Goal: Task Accomplishment & Management: Complete application form

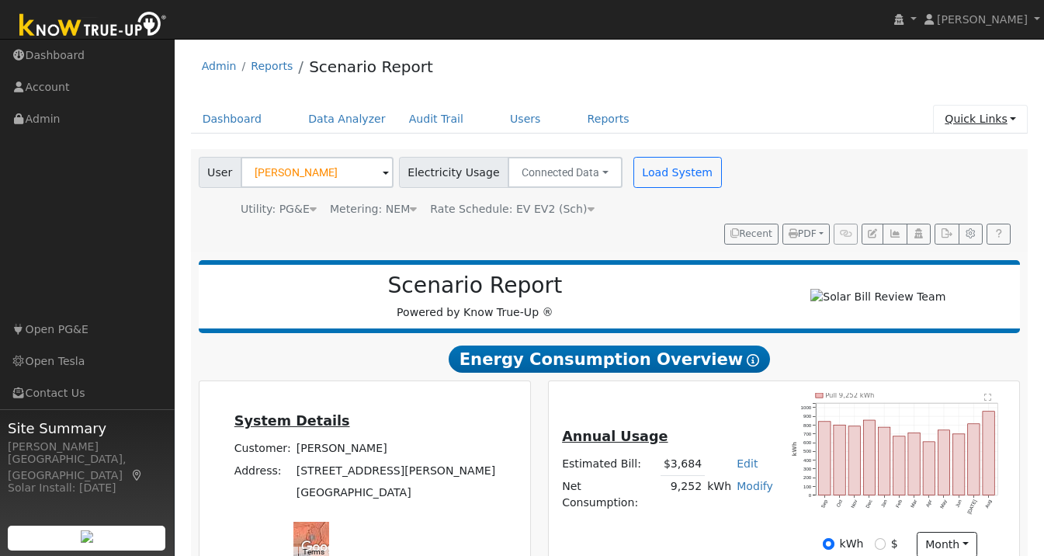
click at [1015, 115] on link "Quick Links" at bounding box center [980, 119] width 95 height 29
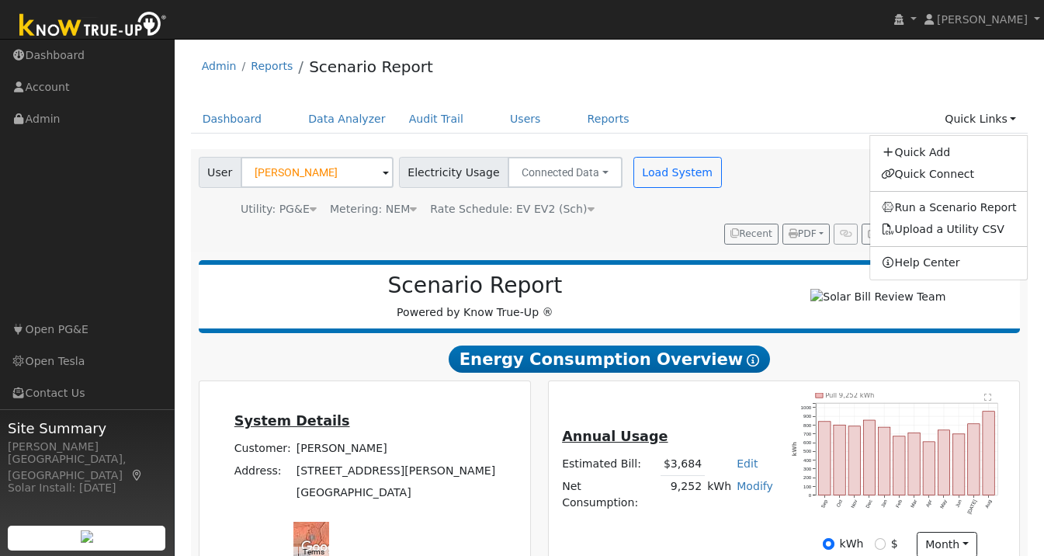
click at [952, 140] on div "Quick Add Quick Connect Run a Scenario Report Upload a Utility CSV Help Center" at bounding box center [948, 207] width 159 height 145
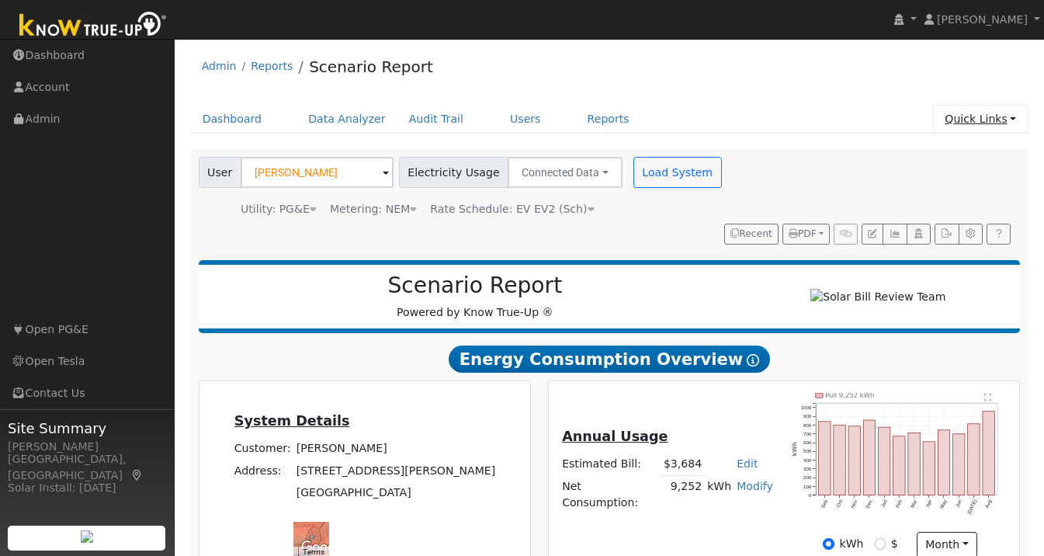
click at [1005, 110] on link "Quick Links" at bounding box center [980, 119] width 95 height 29
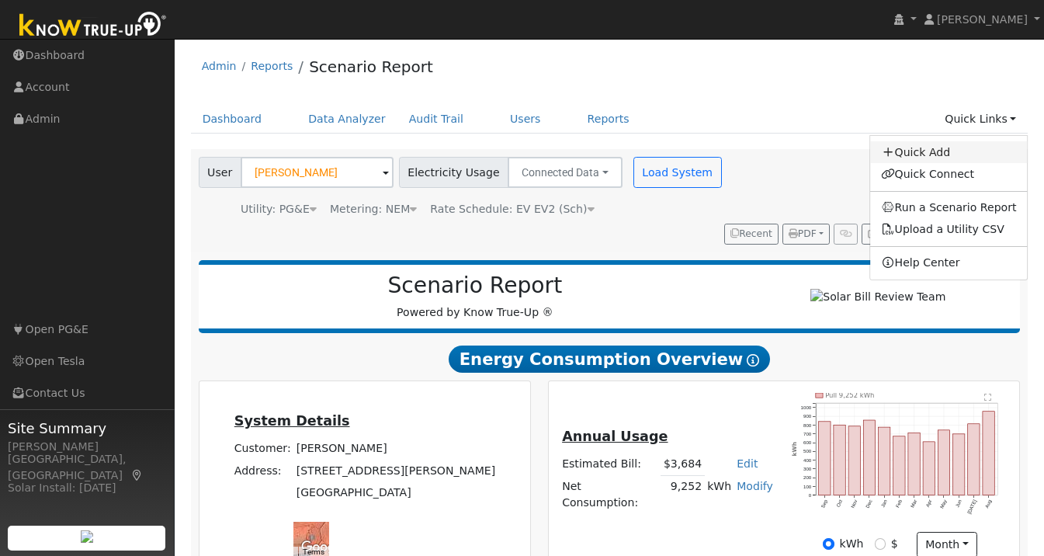
click at [928, 150] on link "Quick Add" at bounding box center [949, 152] width 158 height 22
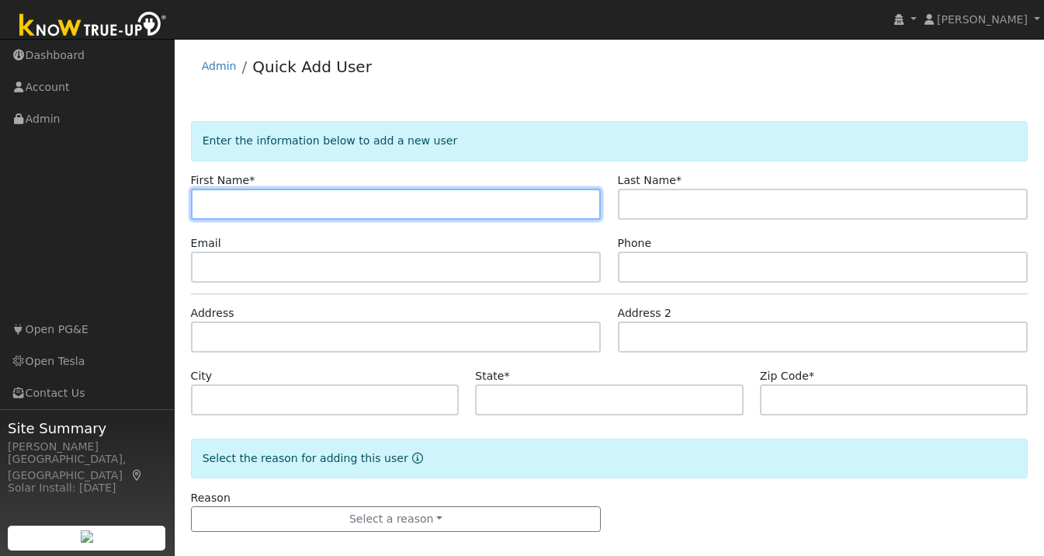
paste input "Saurabh"
type input "Saurabh"
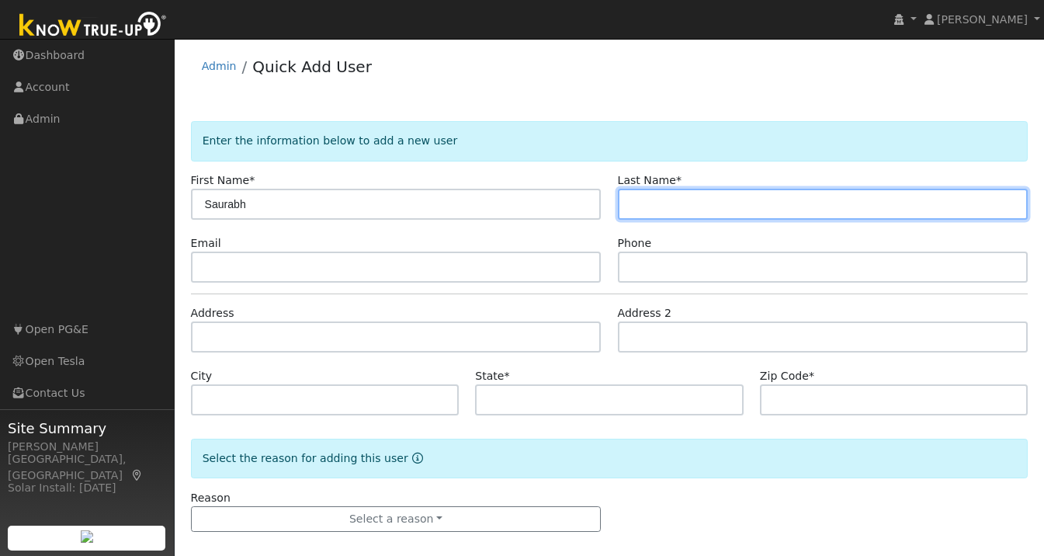
click at [686, 208] on input "text" at bounding box center [823, 204] width 411 height 31
paste input "Nijhawan"
type input "Nijhawan"
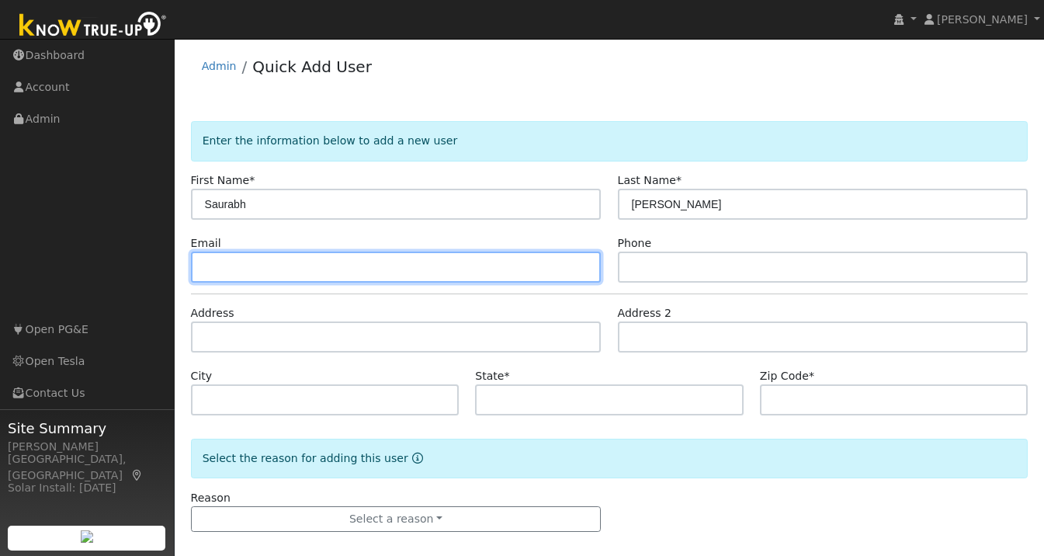
click at [294, 265] on input "text" at bounding box center [396, 266] width 411 height 31
paste input "saurabhnijh20@gmail.com"
type input "saurabhnijh20@gmail.com"
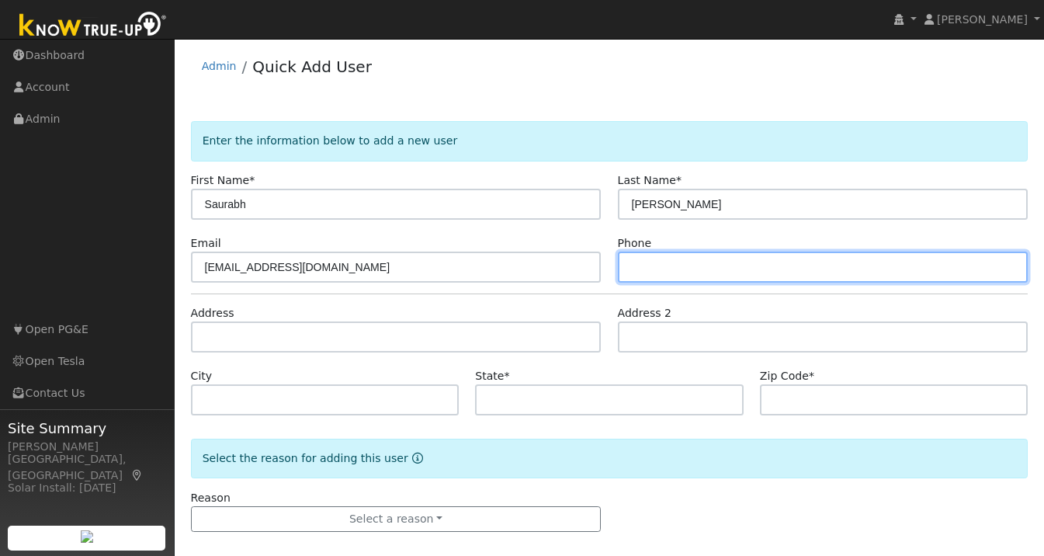
click at [661, 269] on input "text" at bounding box center [823, 266] width 411 height 31
paste input "559-462-0560"
type input "559-462-0560"
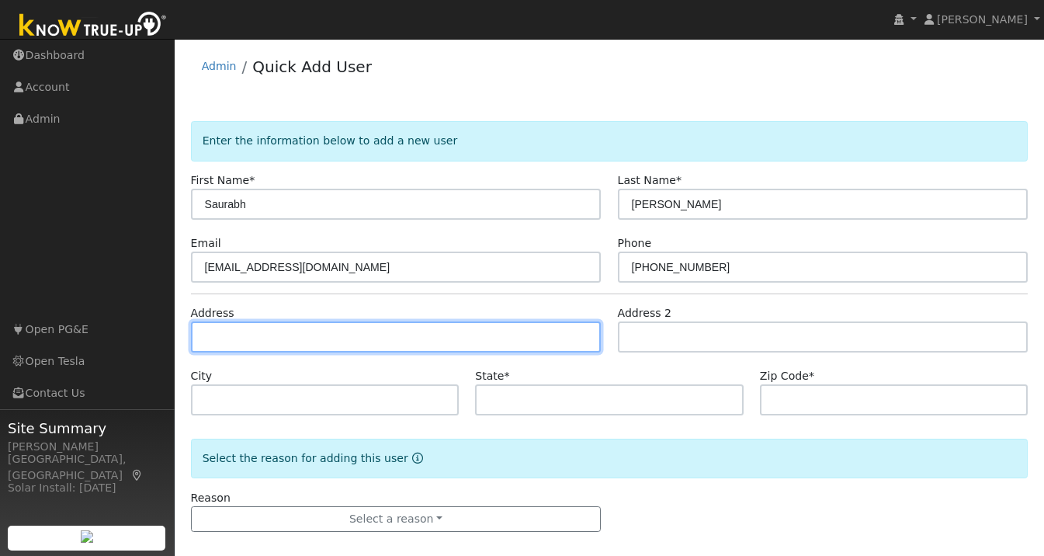
click at [293, 331] on input "text" at bounding box center [396, 336] width 411 height 31
paste input "506 Bliss Ct. San Jose, CA 95136"
type input "506 Bliss Court"
type input "San Jose"
type input "CA"
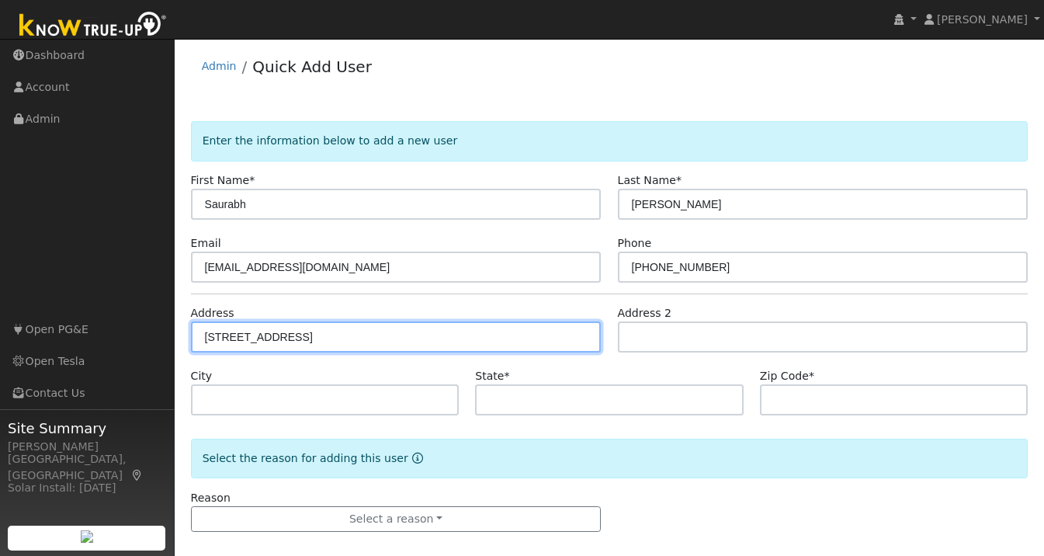
type input "95136"
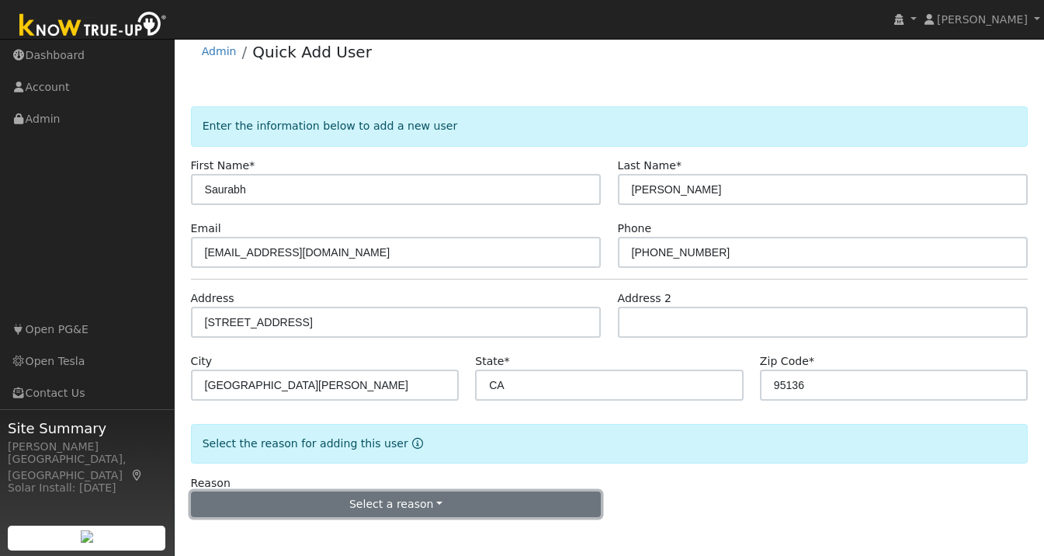
click at [342, 494] on button "Select a reason" at bounding box center [396, 504] width 411 height 26
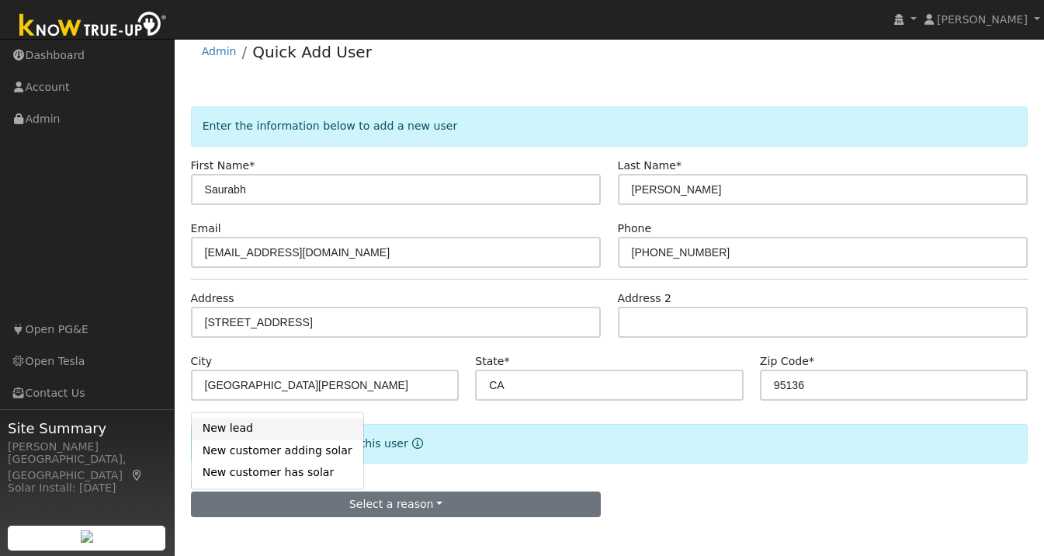
click at [231, 432] on link "New lead" at bounding box center [278, 429] width 172 height 22
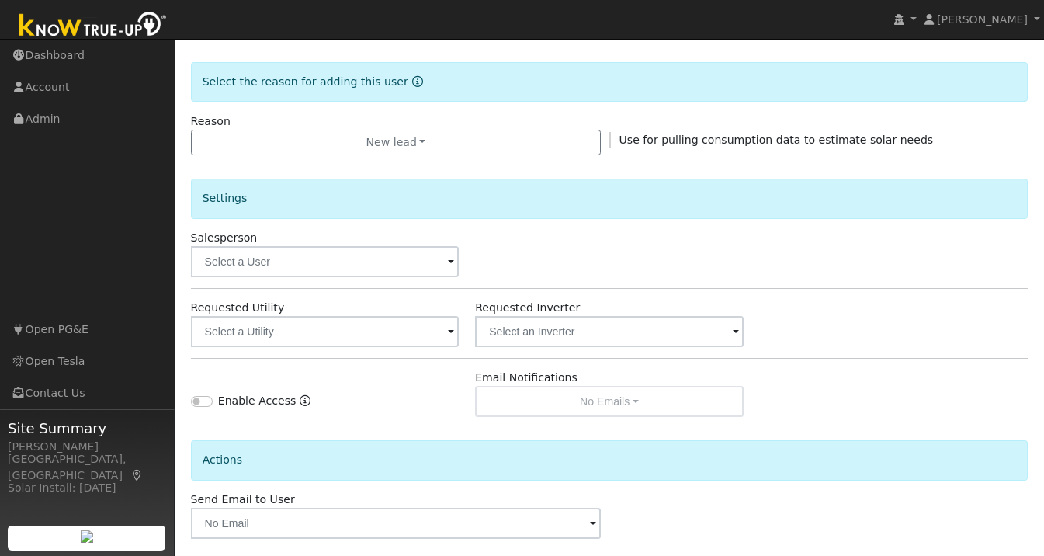
scroll to position [377, 0]
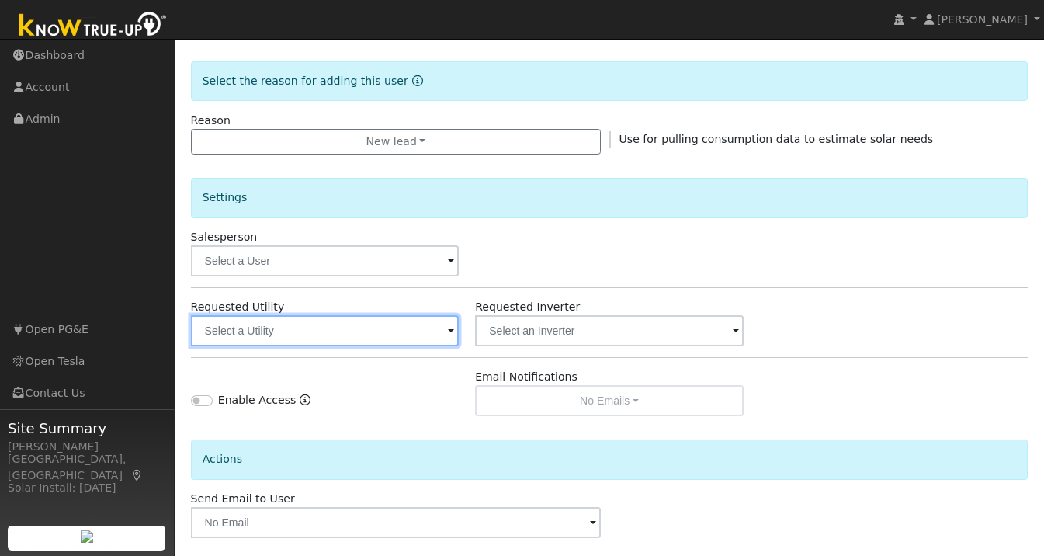
click at [367, 331] on input "text" at bounding box center [325, 330] width 269 height 31
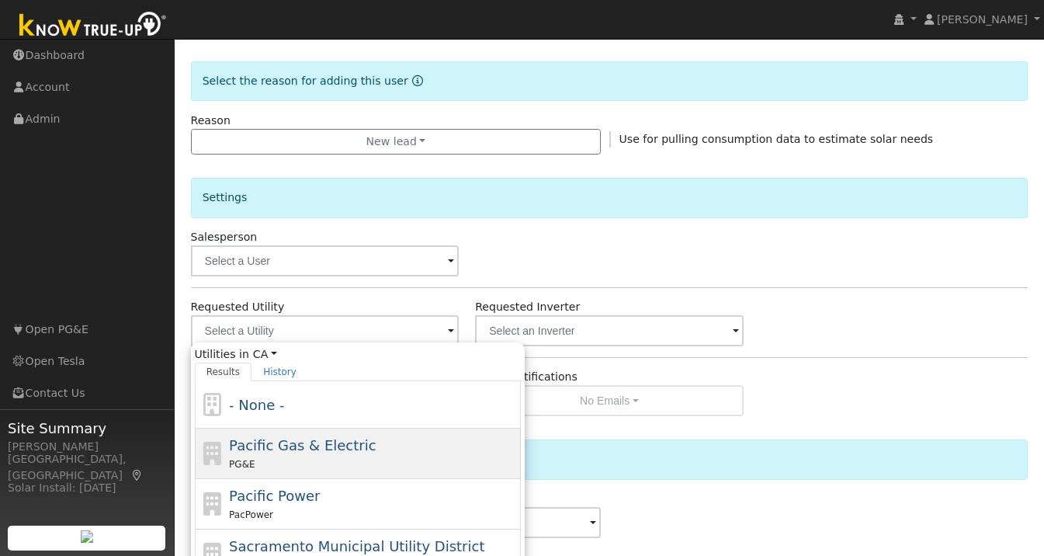
click at [397, 440] on div "Pacific Gas & Electric PG&E" at bounding box center [373, 453] width 288 height 37
type input "Pacific Gas & Electric"
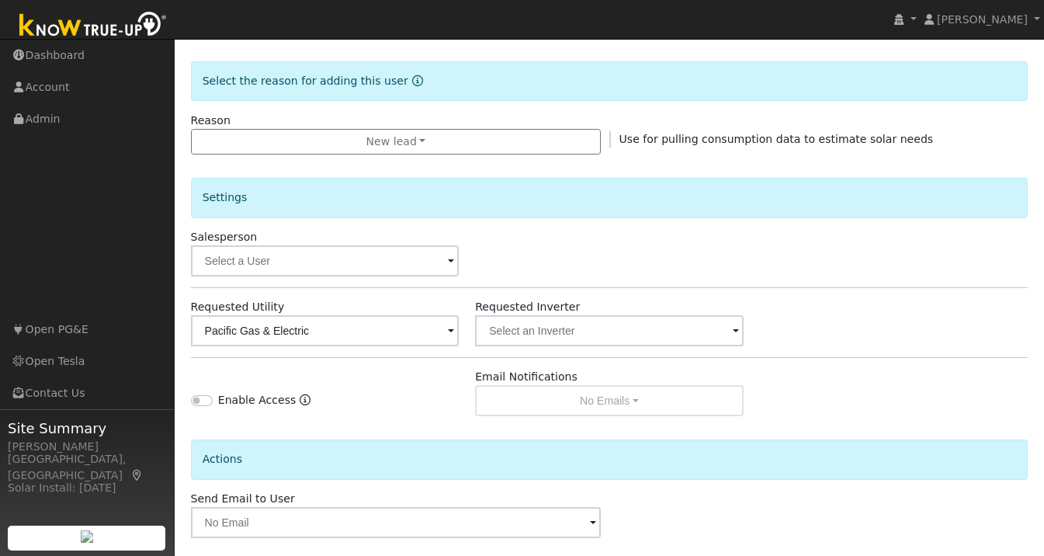
scroll to position [447, 0]
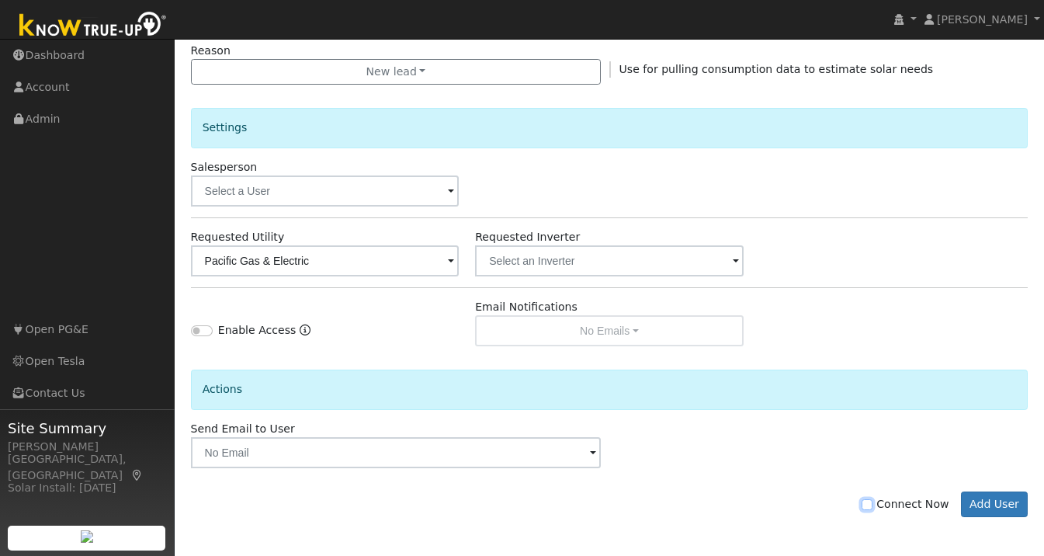
click at [872, 504] on input "Connect Now" at bounding box center [866, 504] width 11 height 11
checkbox input "true"
click at [1003, 504] on button "Add User" at bounding box center [995, 504] width 68 height 26
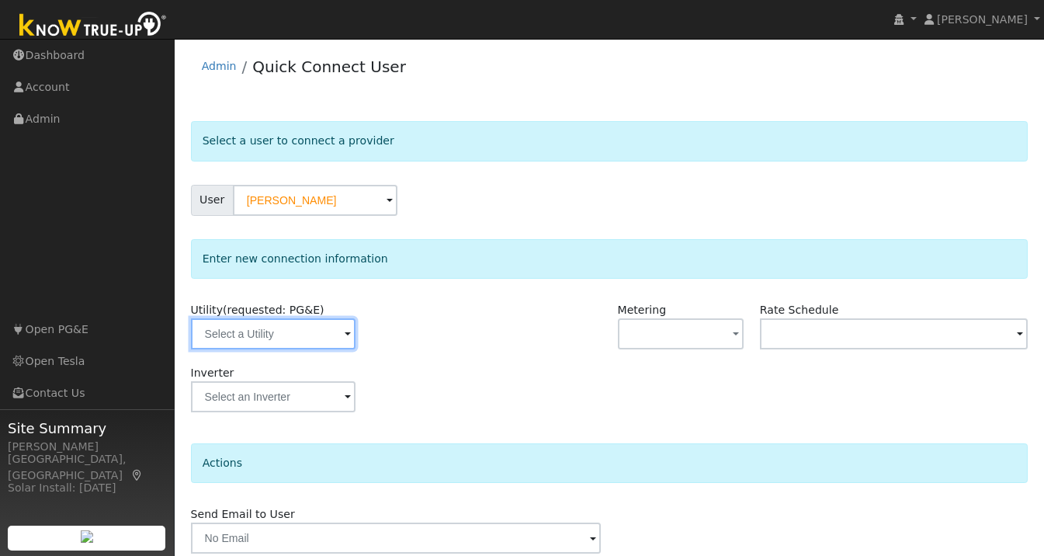
click at [321, 329] on input "text" at bounding box center [273, 333] width 165 height 31
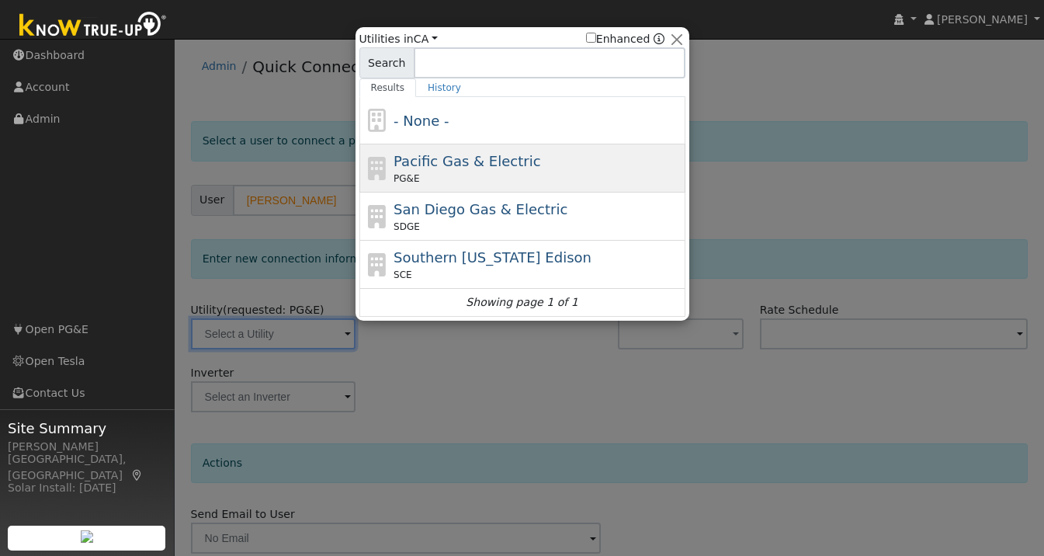
click at [449, 171] on div "Pacific Gas & Electric PG&E" at bounding box center [537, 168] width 288 height 35
type input "PG&E"
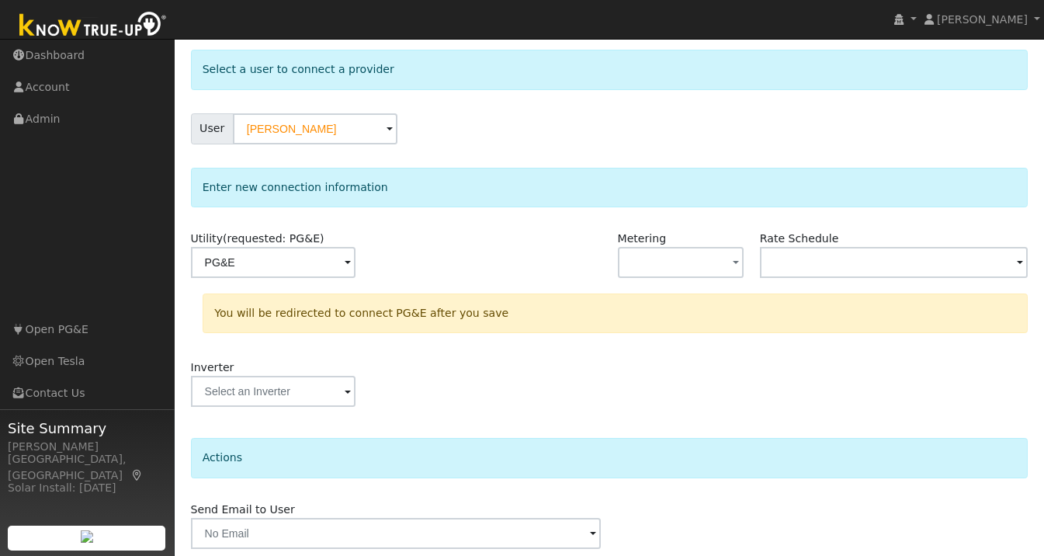
scroll to position [129, 0]
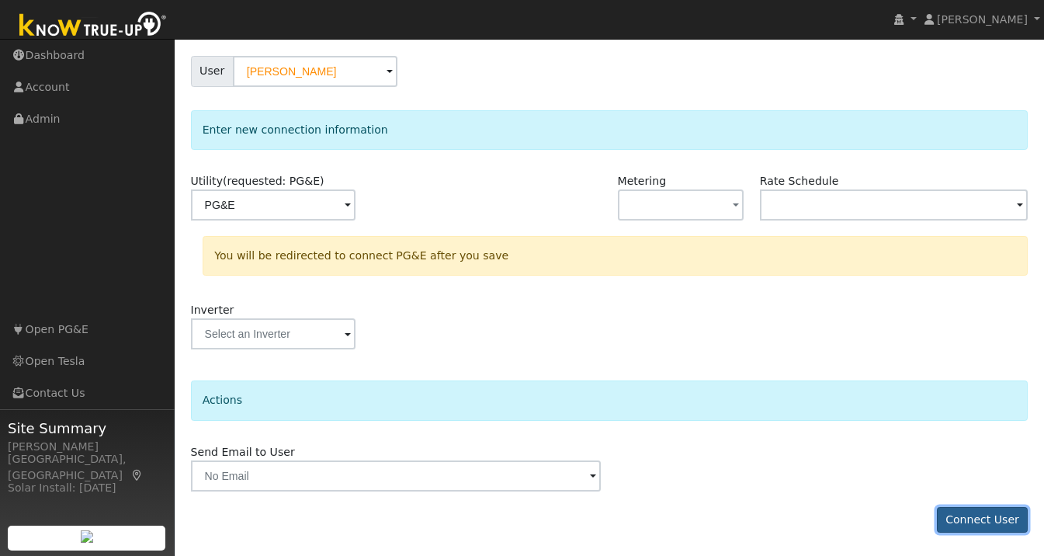
click at [976, 511] on button "Connect User" at bounding box center [983, 520] width 92 height 26
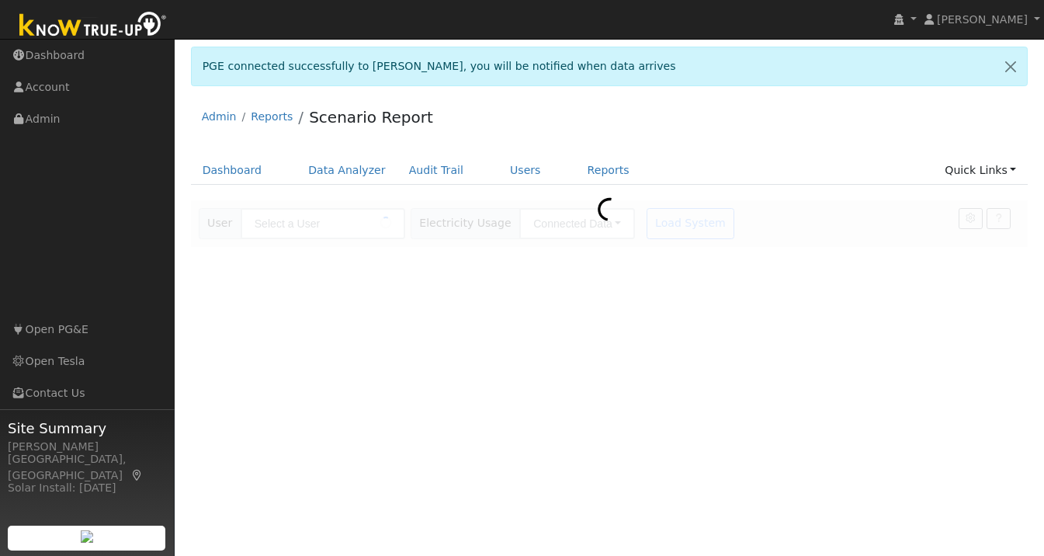
type input "[PERSON_NAME]"
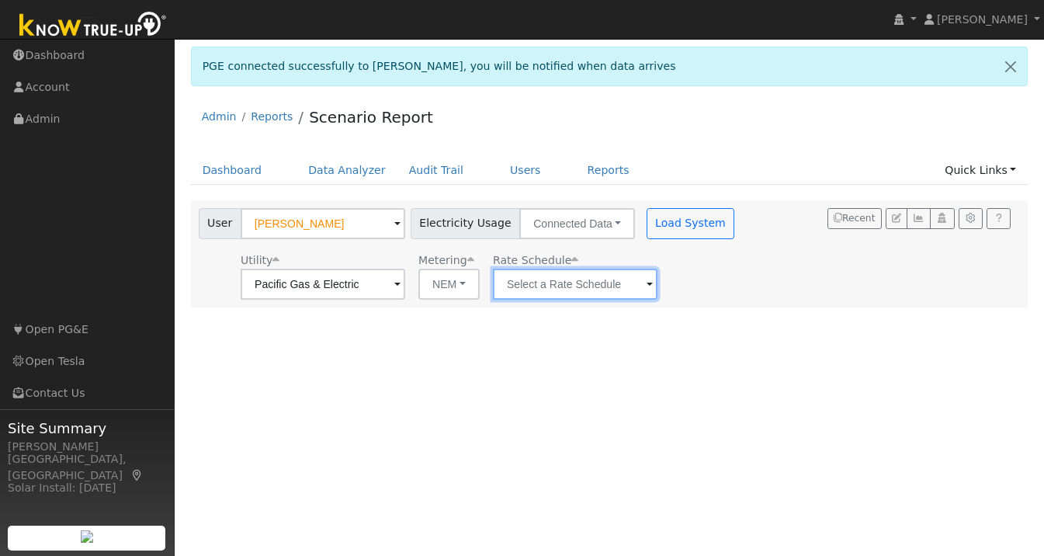
click at [605, 289] on input "text" at bounding box center [575, 284] width 165 height 31
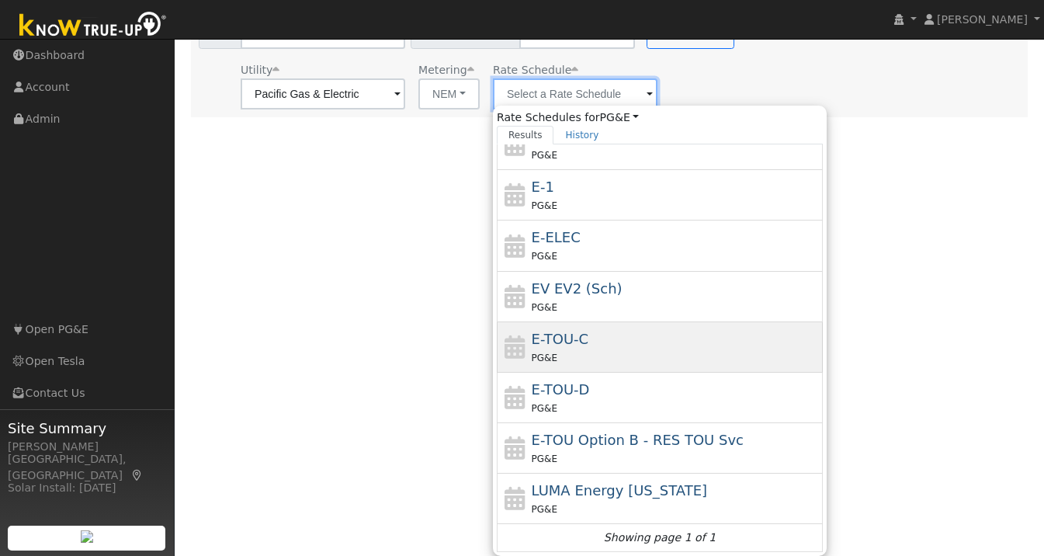
scroll to position [171, 0]
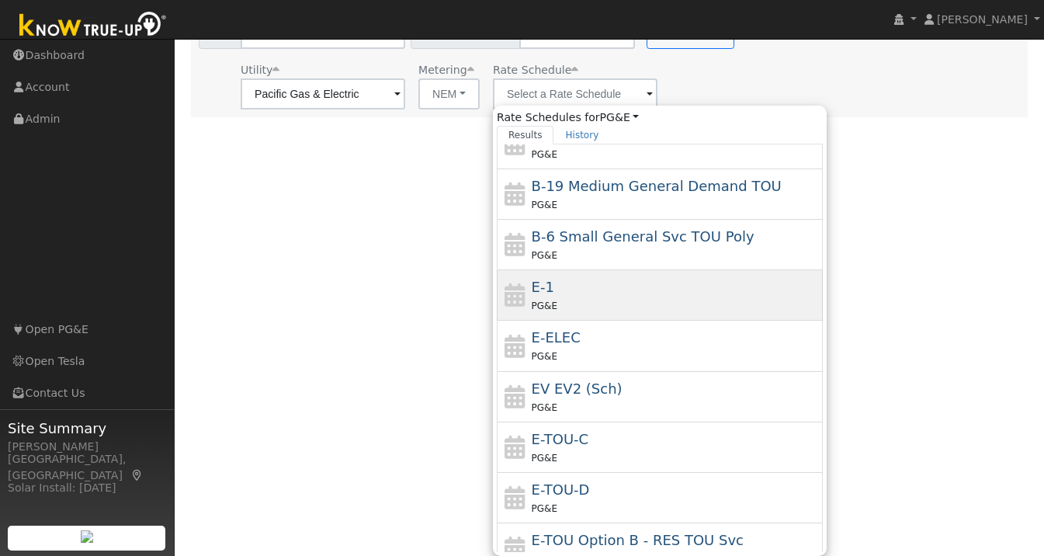
click at [539, 290] on div "E-1 PG&E" at bounding box center [676, 294] width 288 height 37
type input "E-1"
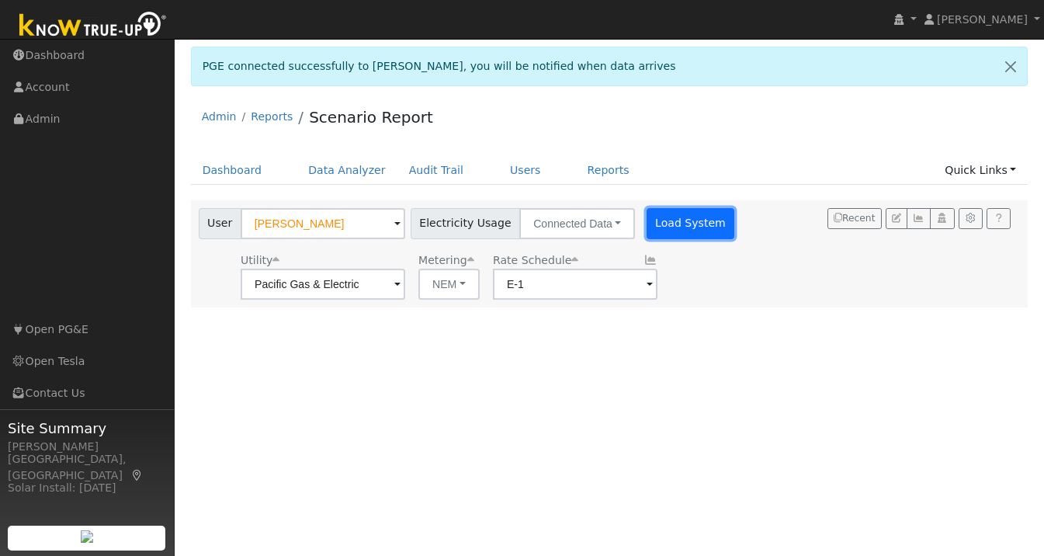
click at [667, 231] on button "Load System" at bounding box center [691, 223] width 88 height 31
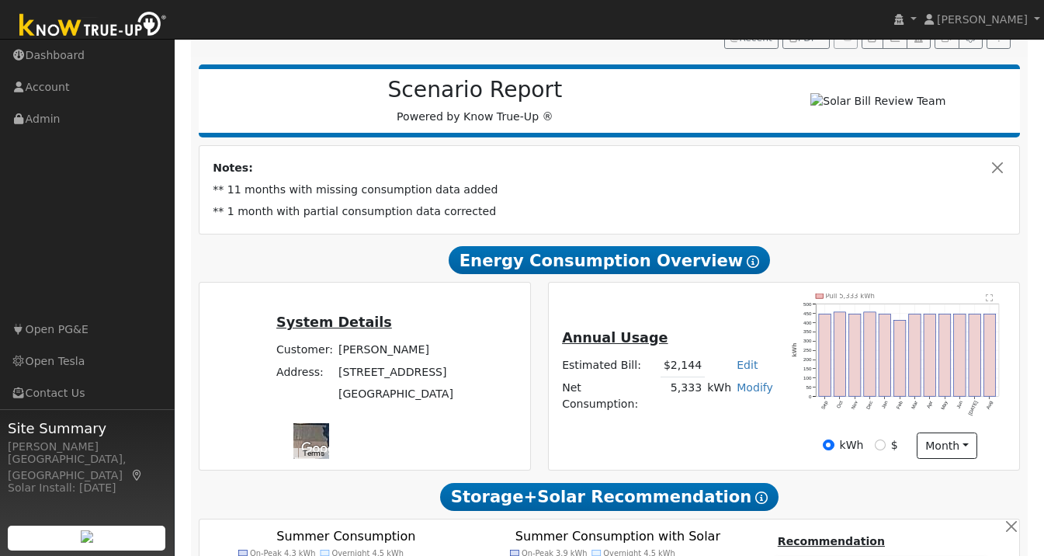
scroll to position [71, 0]
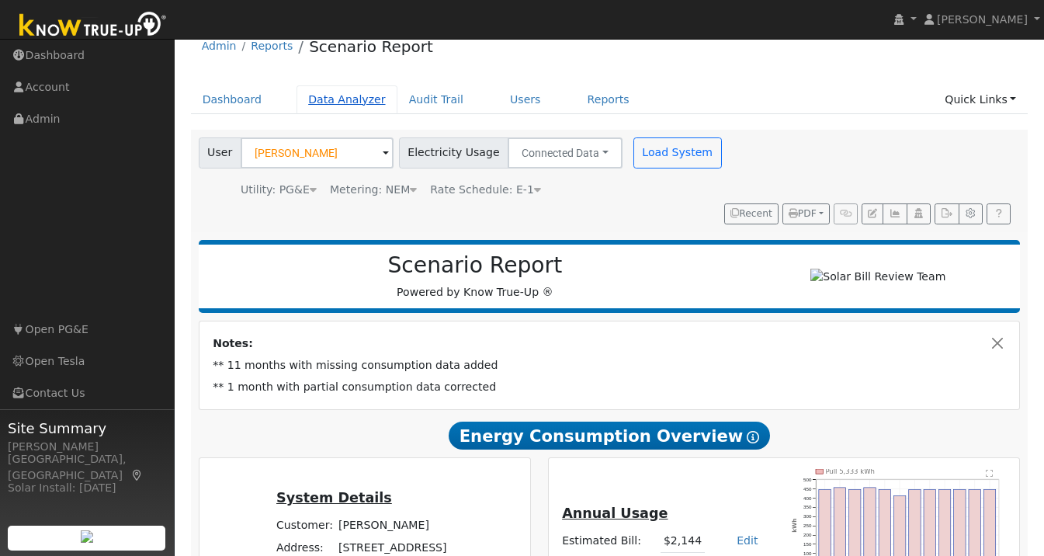
click at [331, 92] on link "Data Analyzer" at bounding box center [346, 99] width 101 height 29
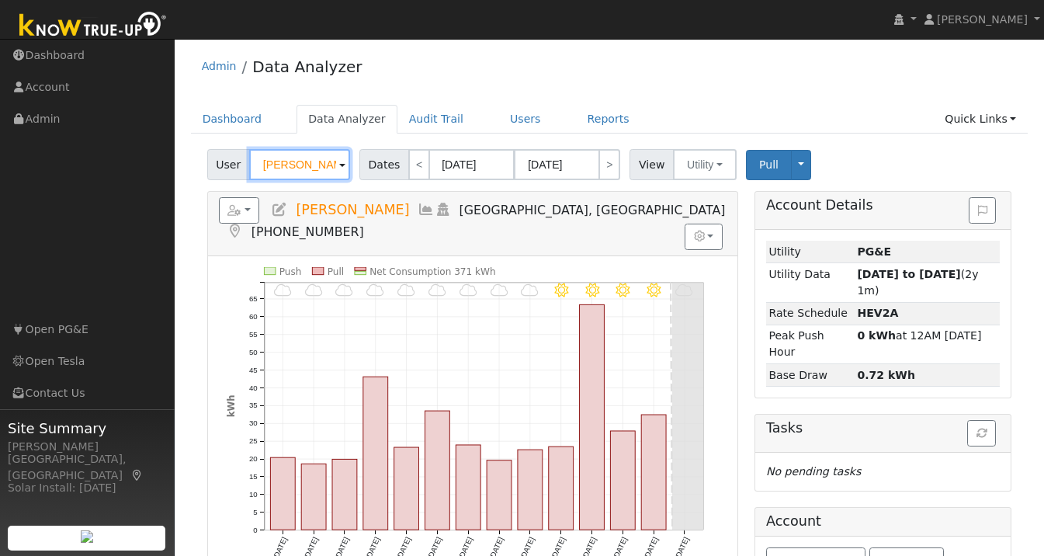
drag, startPoint x: 317, startPoint y: 172, endPoint x: 227, endPoint y: 172, distance: 89.3
click at [230, 172] on div "User Ming Zeng" at bounding box center [280, 164] width 147 height 31
type input "Ming Zengsaur"
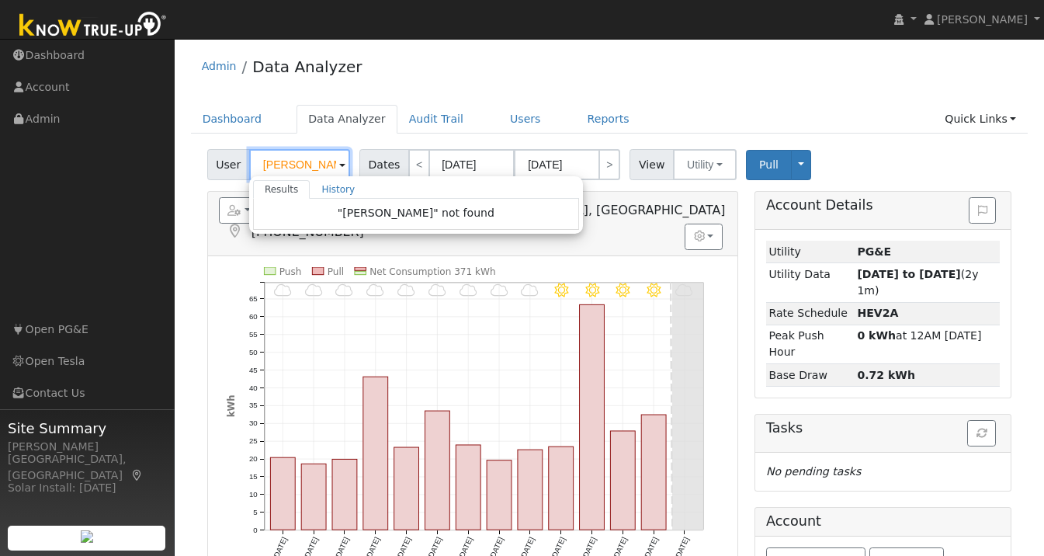
click at [271, 167] on input "Ming Zengsaur" at bounding box center [299, 164] width 101 height 31
drag, startPoint x: 259, startPoint y: 163, endPoint x: 488, endPoint y: 177, distance: 229.4
click at [350, 176] on div "Ming Zengsaur Results History "Ming Zengsaur" not found Enter text to search No…" at bounding box center [299, 164] width 101 height 31
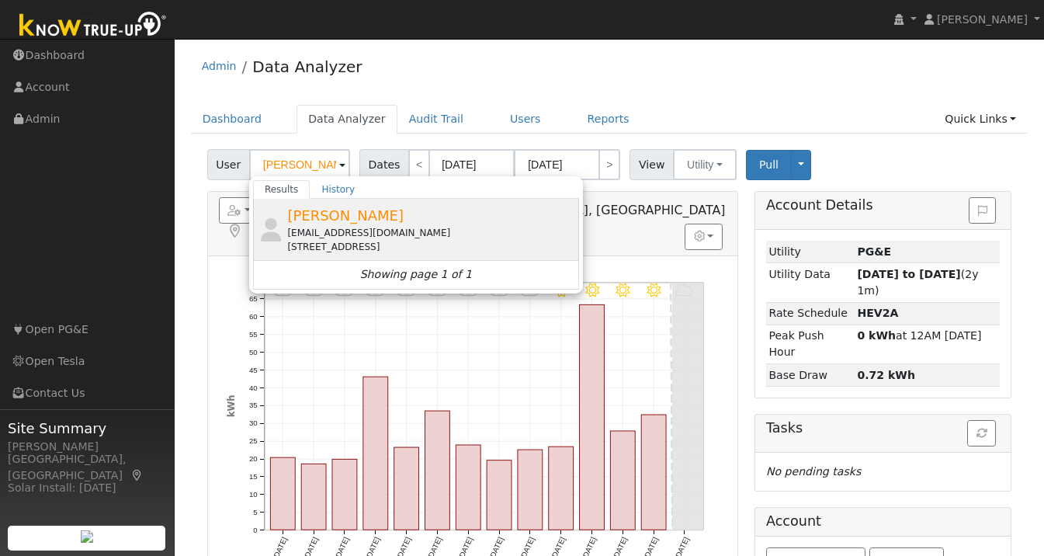
click at [417, 206] on div "Saurabh Nijhawan saurabhnijh20@gmail.com 506 Bliss Court, San Jose, CA 95136" at bounding box center [431, 229] width 288 height 49
type input "[PERSON_NAME]"
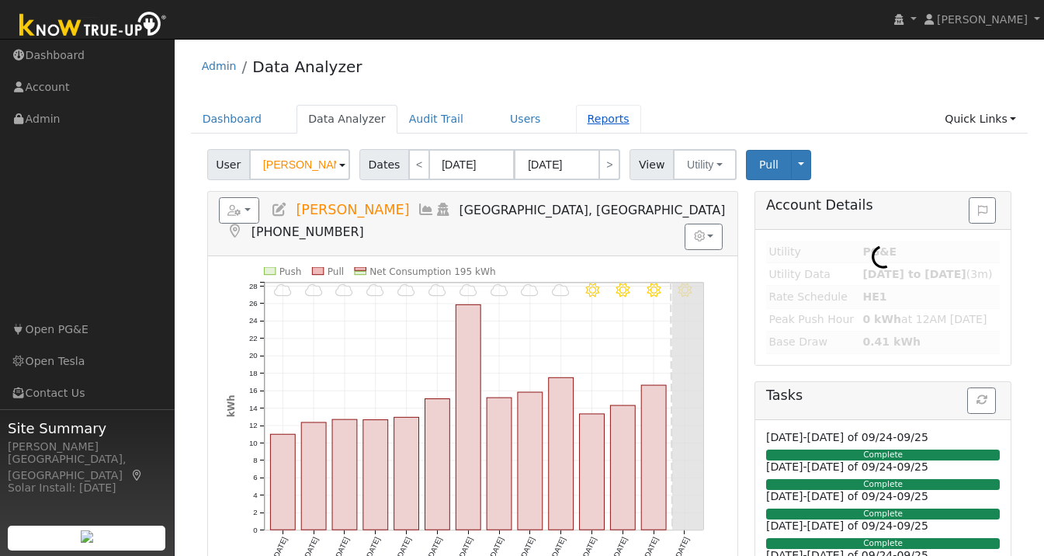
click at [595, 119] on link "Reports" at bounding box center [608, 119] width 65 height 29
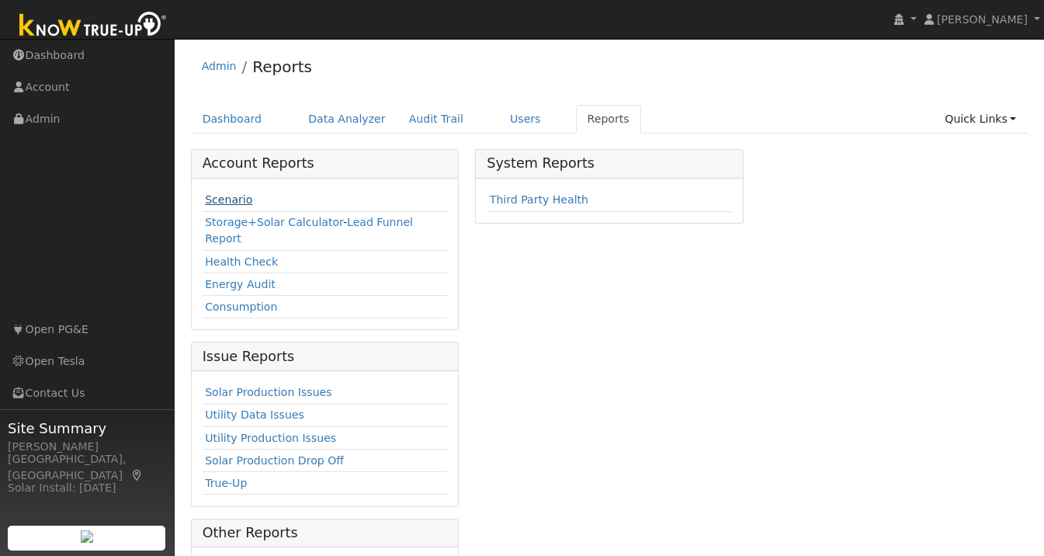
click at [224, 196] on link "Scenario" at bounding box center [228, 199] width 47 height 12
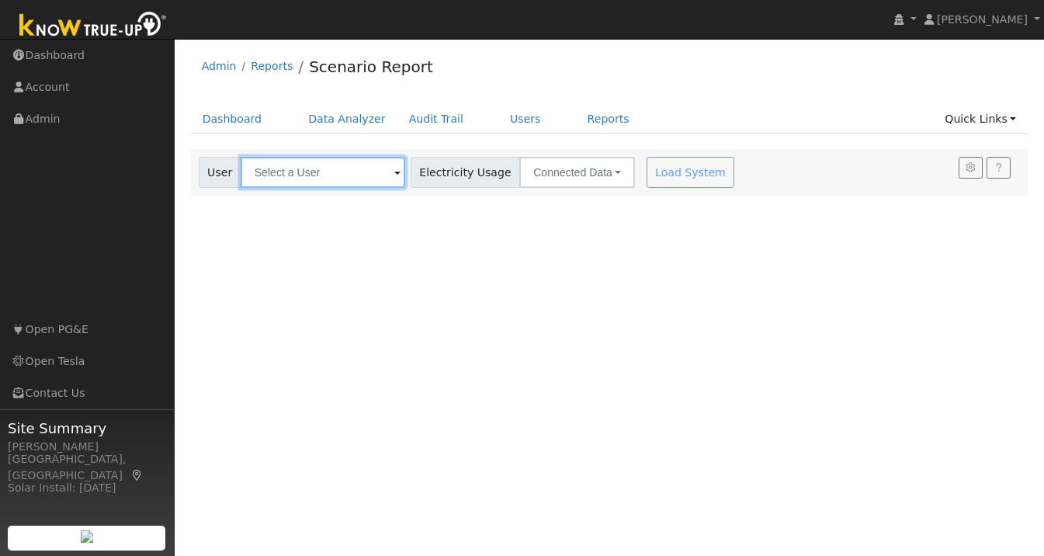
click at [310, 172] on input "text" at bounding box center [323, 172] width 165 height 31
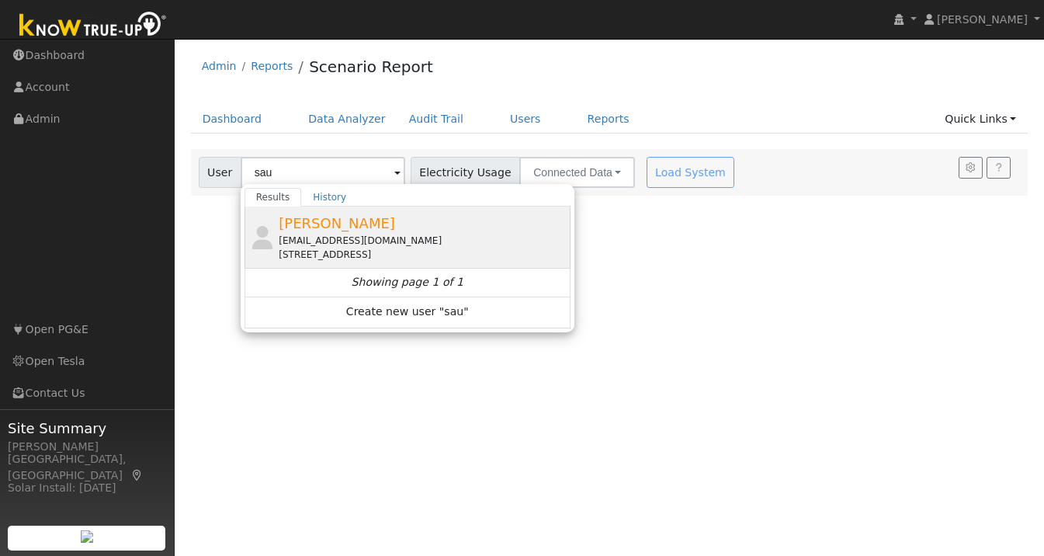
click at [354, 234] on div "[EMAIL_ADDRESS][DOMAIN_NAME]" at bounding box center [423, 241] width 288 height 14
type input "[PERSON_NAME]"
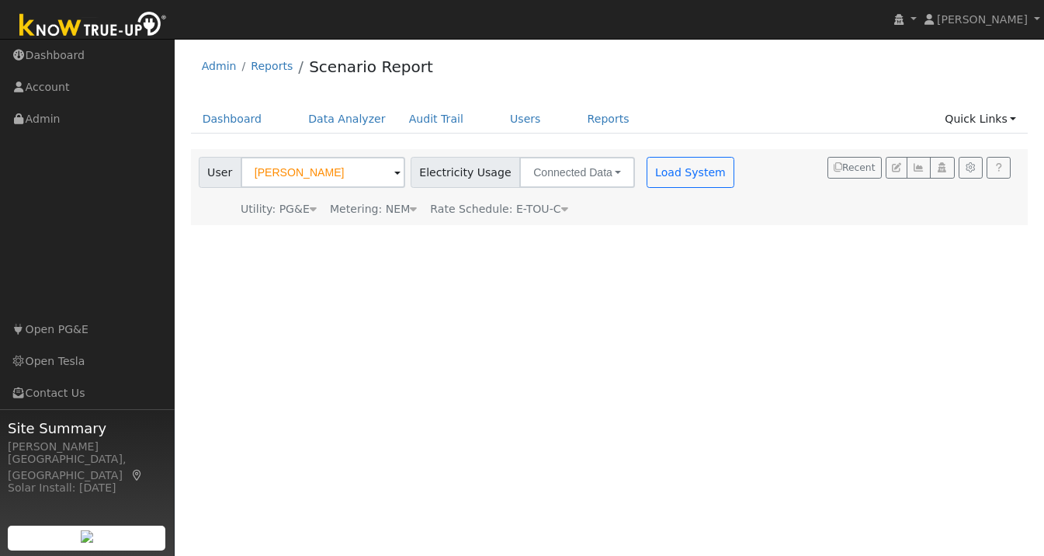
click at [561, 206] on icon at bounding box center [564, 208] width 7 height 11
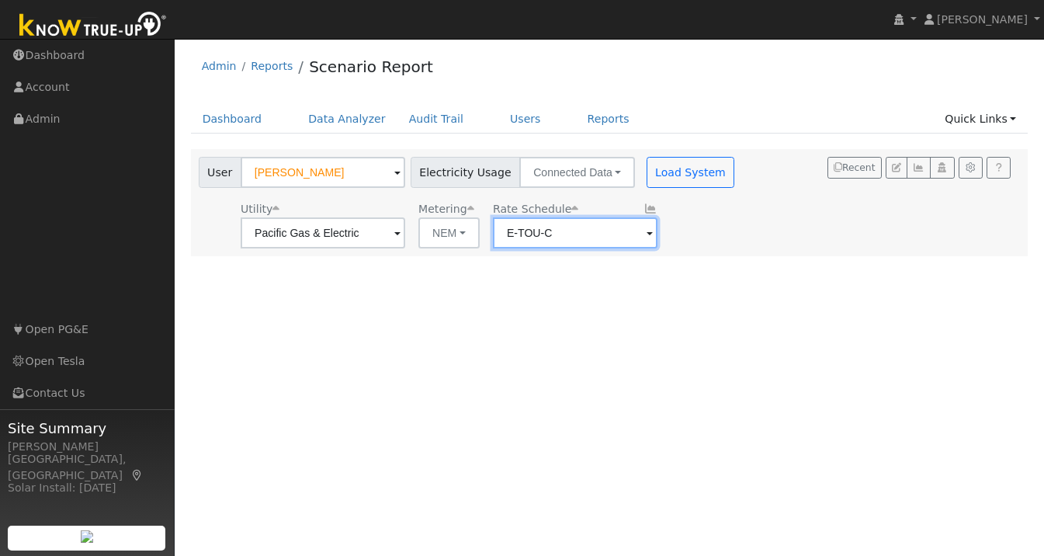
click at [615, 234] on input "E-TOU-C" at bounding box center [575, 232] width 165 height 31
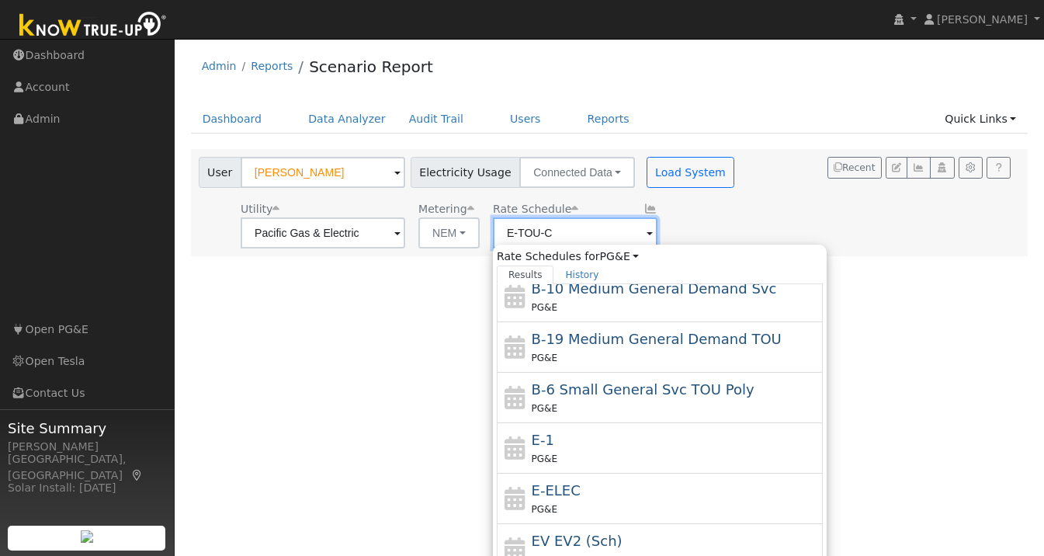
scroll to position [271, 0]
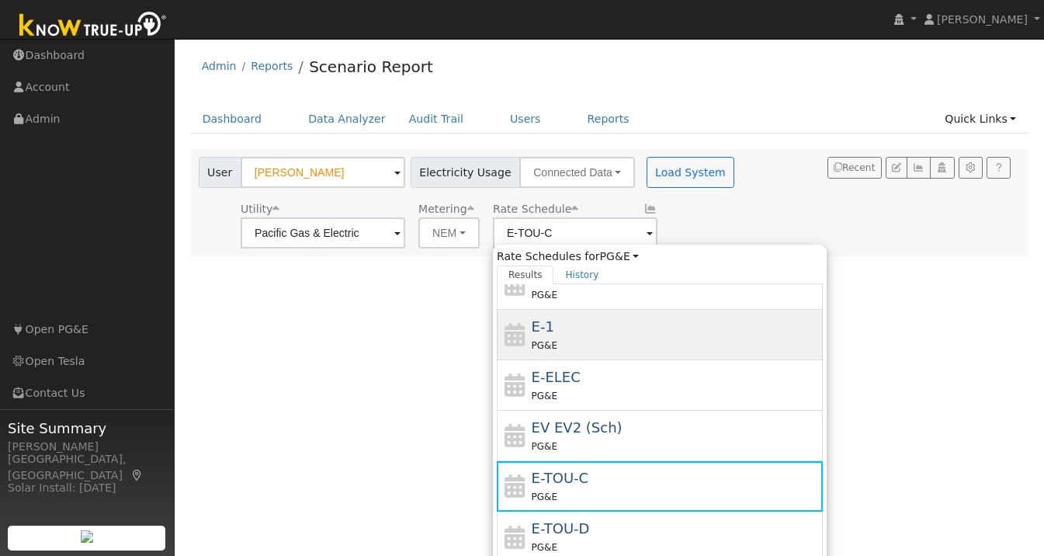
click at [554, 340] on div "PG&E" at bounding box center [676, 345] width 288 height 16
type input "E-1"
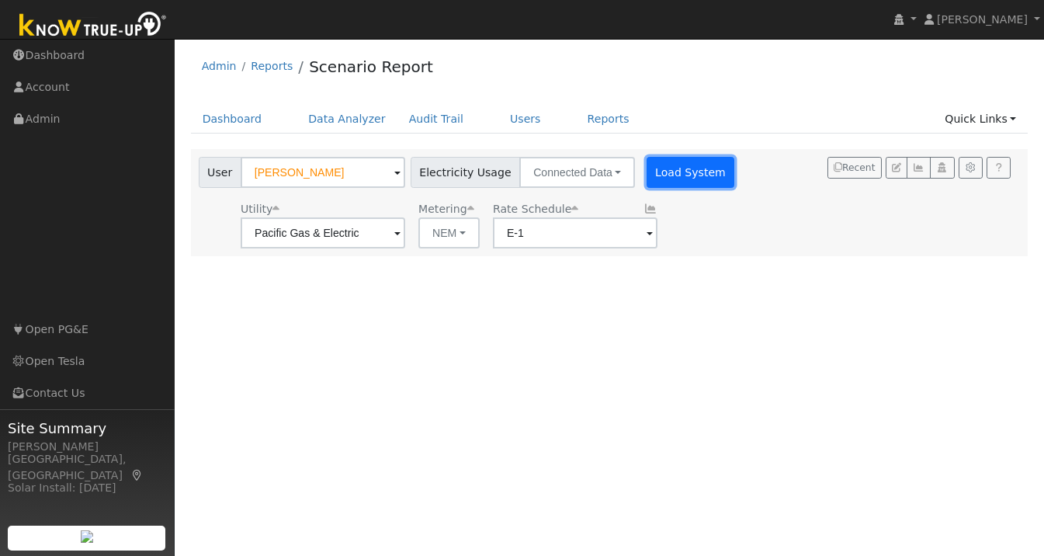
click at [660, 178] on button "Load System" at bounding box center [691, 172] width 88 height 31
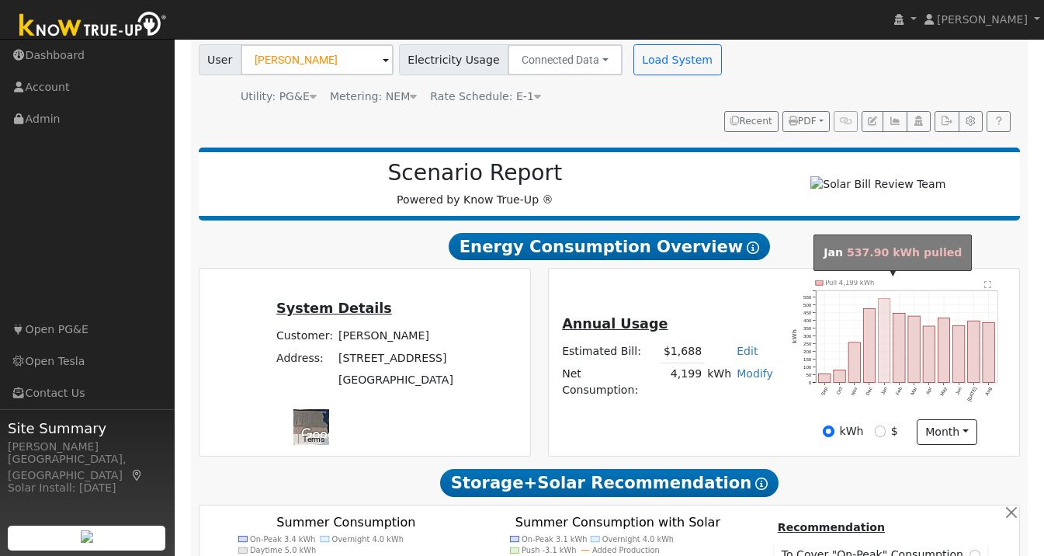
scroll to position [0, 0]
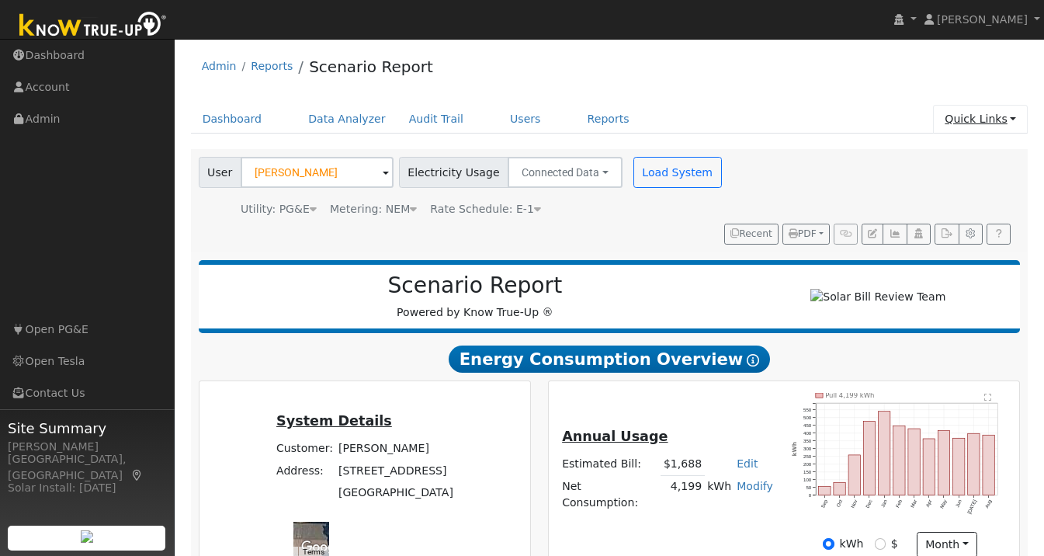
click at [1006, 119] on link "Quick Links" at bounding box center [980, 119] width 95 height 29
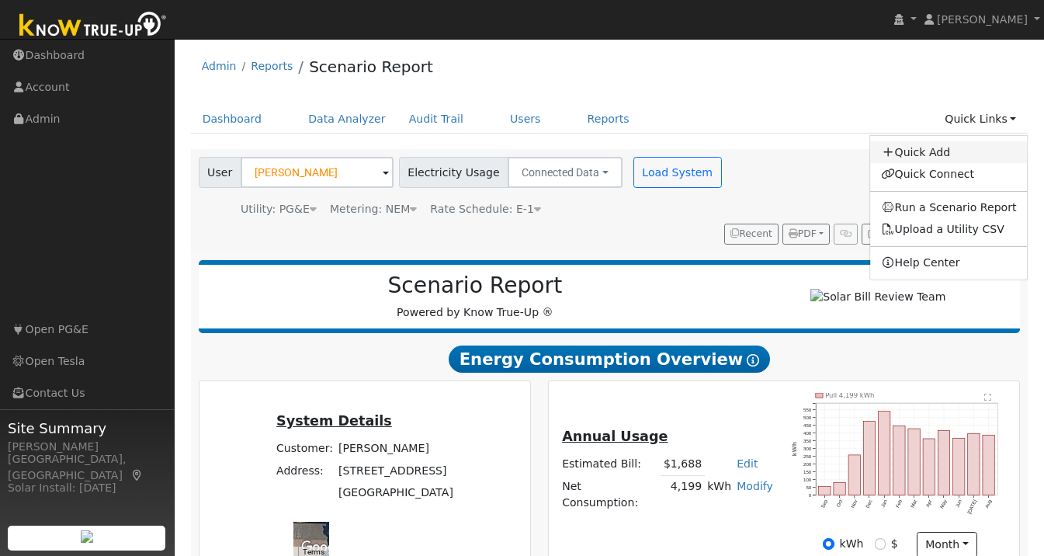
click at [935, 151] on link "Quick Add" at bounding box center [949, 152] width 158 height 22
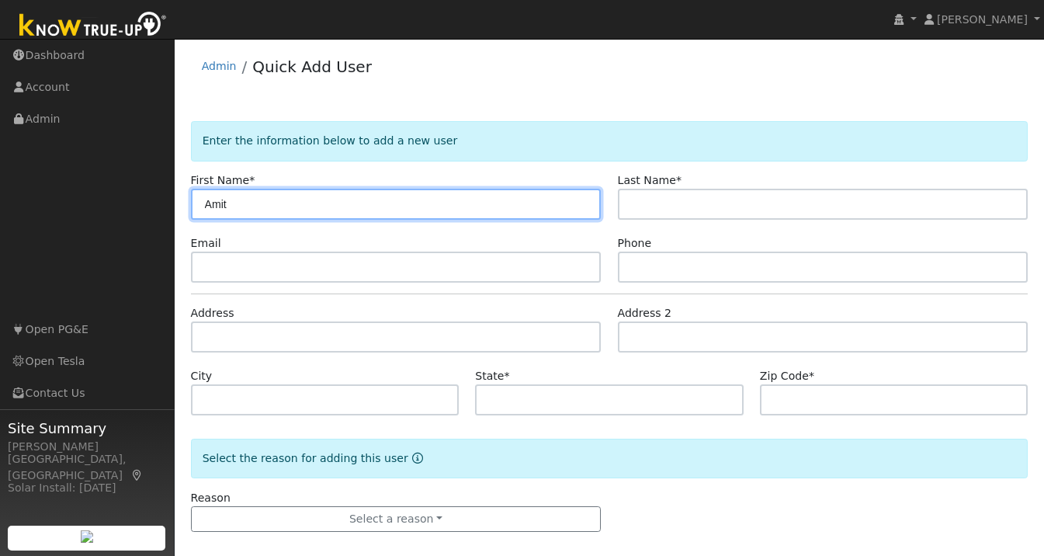
type input "Amit"
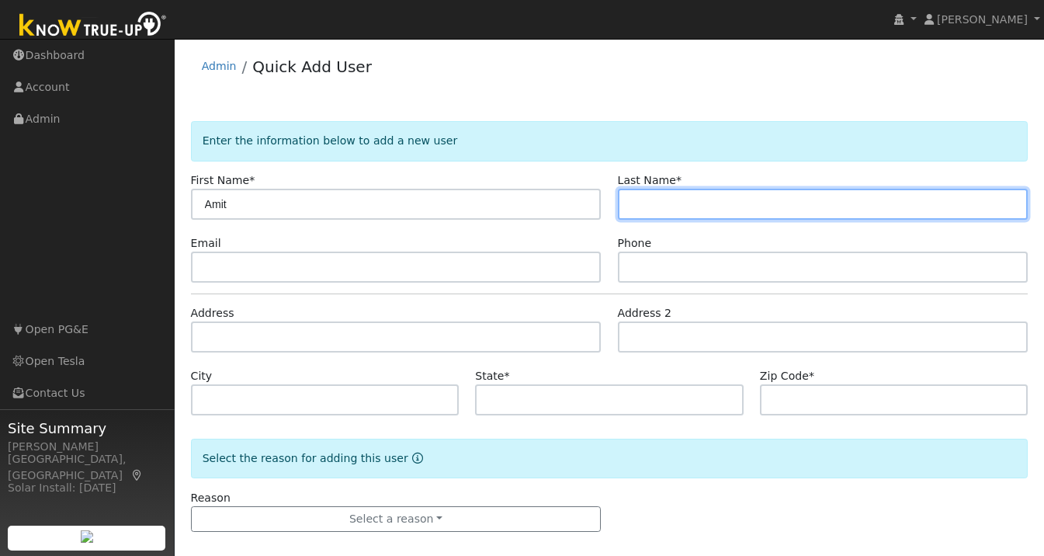
click at [726, 219] on input "text" at bounding box center [823, 204] width 411 height 31
type input "Goyal"
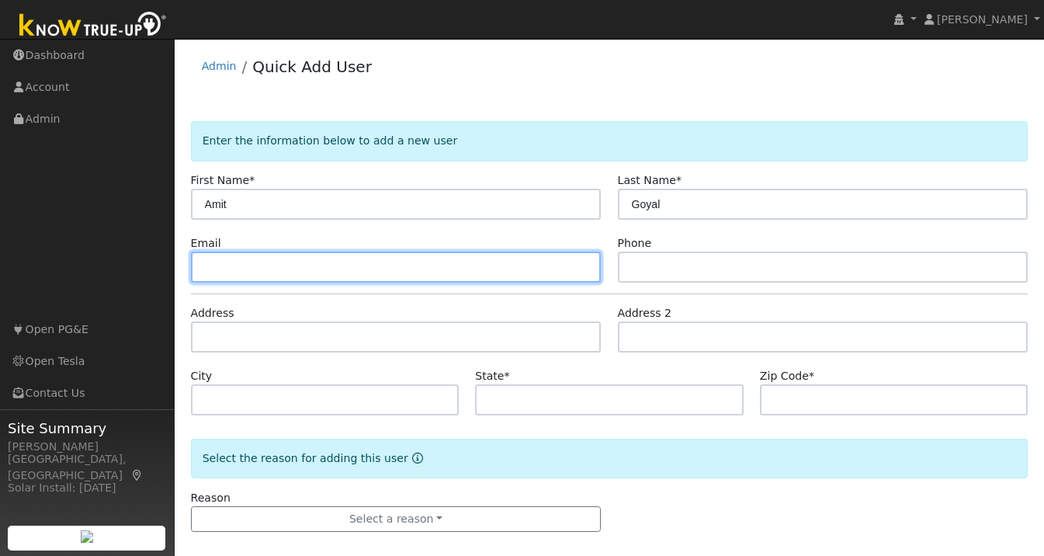
click at [352, 275] on input "text" at bounding box center [396, 266] width 411 height 31
paste input "[EMAIL_ADDRESS][DOMAIN_NAME]"
type input "[EMAIL_ADDRESS][DOMAIN_NAME]"
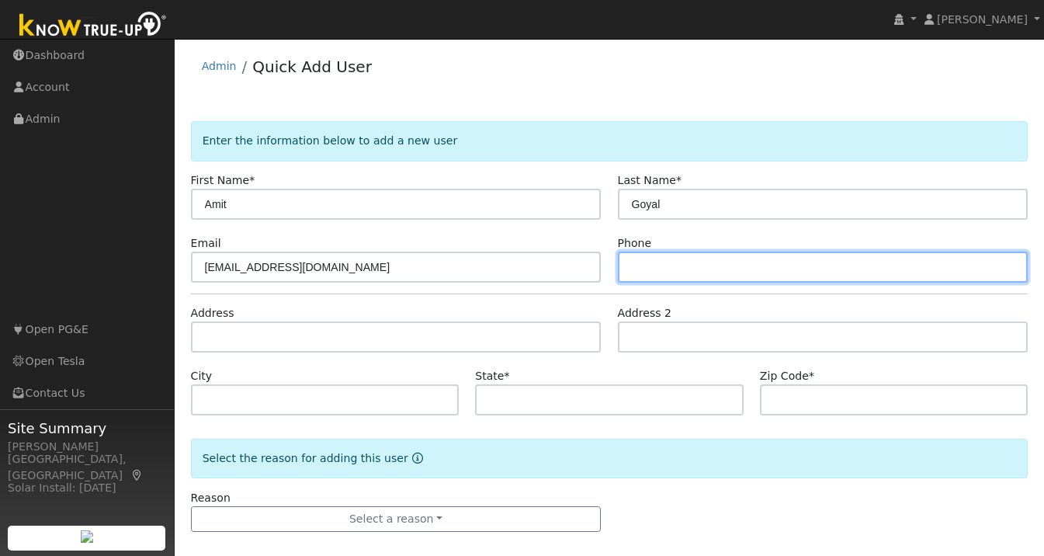
click at [646, 271] on input "text" at bounding box center [823, 266] width 411 height 31
paste input "[PHONE_NUMBER]"
type input "[PHONE_NUMBER]"
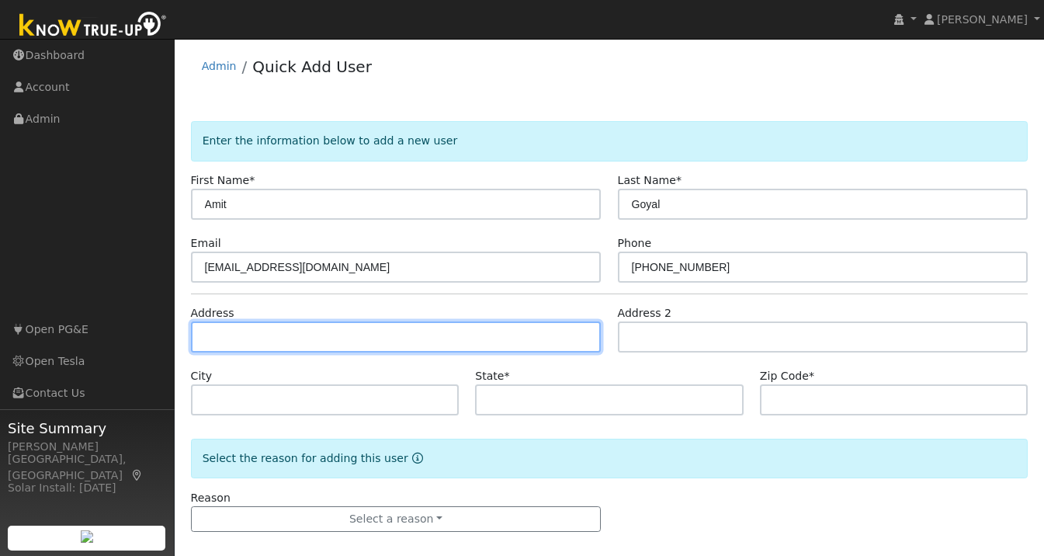
click at [336, 333] on input "text" at bounding box center [396, 336] width 411 height 31
paste input "[STREET_ADDRESS] [GEOGRAPHIC_DATA], [GEOGRAPHIC_DATA] 94568"
type input "[STREET_ADDRESS]"
type input "[GEOGRAPHIC_DATA]"
type input "CA"
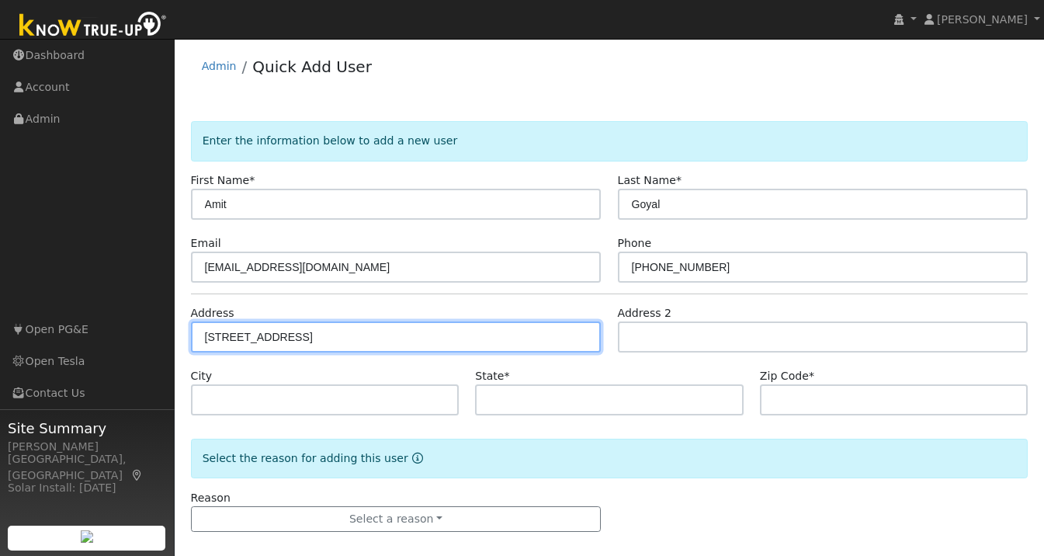
type input "94568"
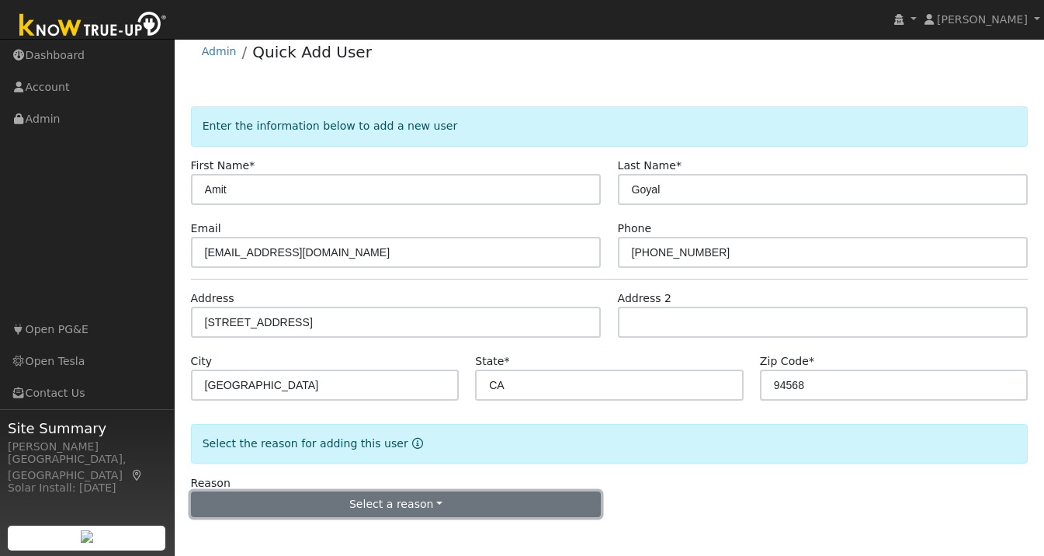
click at [390, 508] on button "Select a reason" at bounding box center [396, 504] width 411 height 26
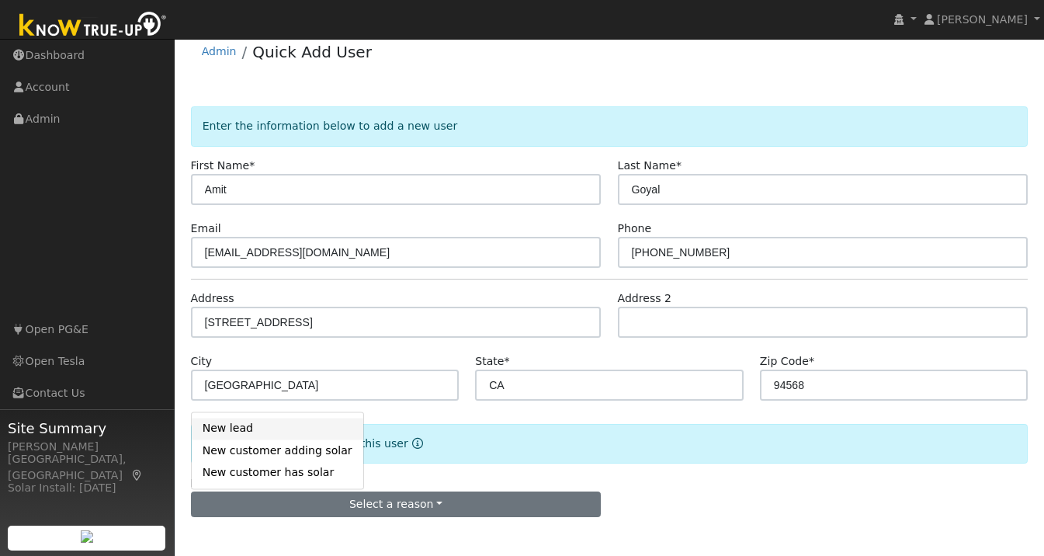
click at [256, 423] on link "New lead" at bounding box center [278, 429] width 172 height 22
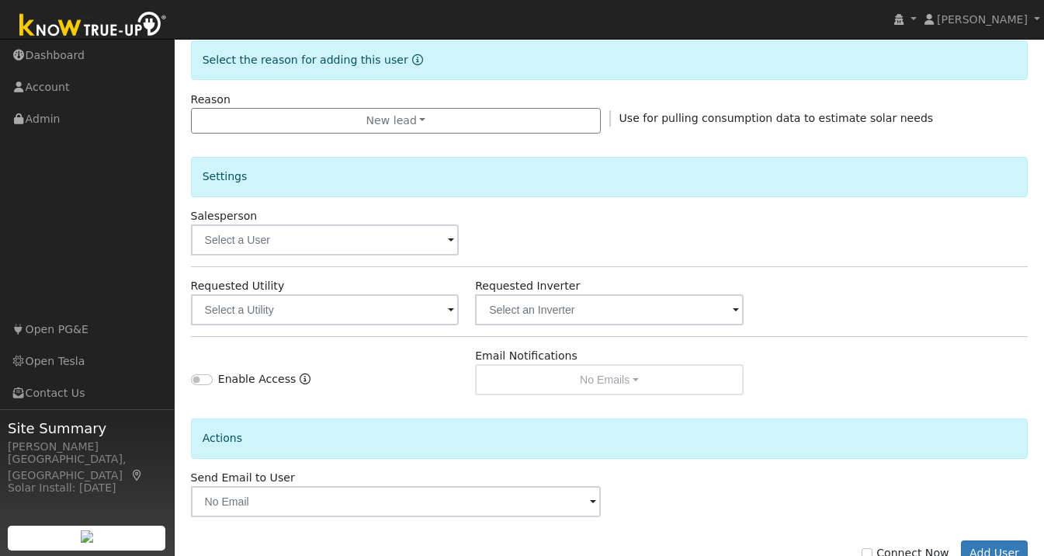
scroll to position [404, 0]
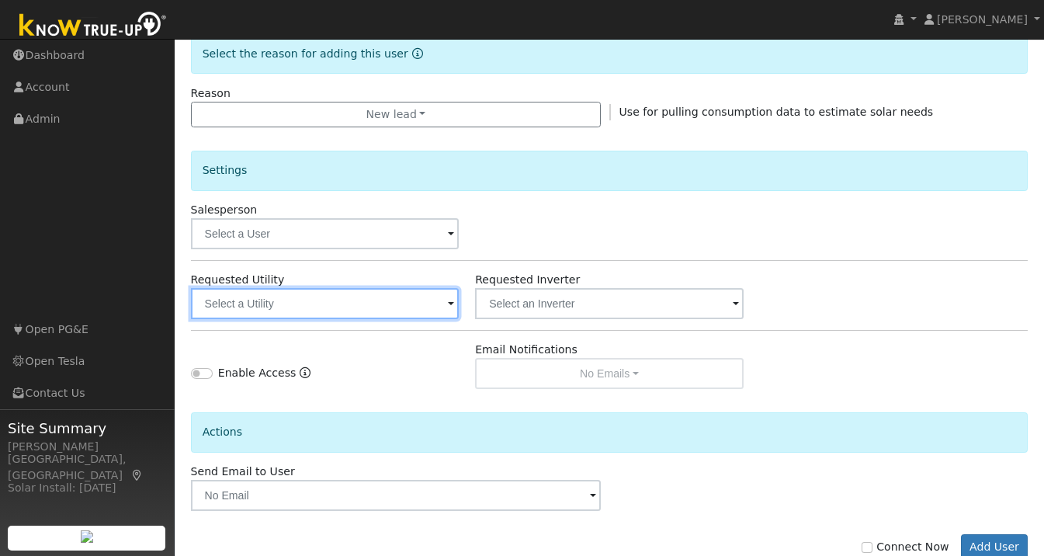
click at [443, 314] on input "text" at bounding box center [325, 303] width 269 height 31
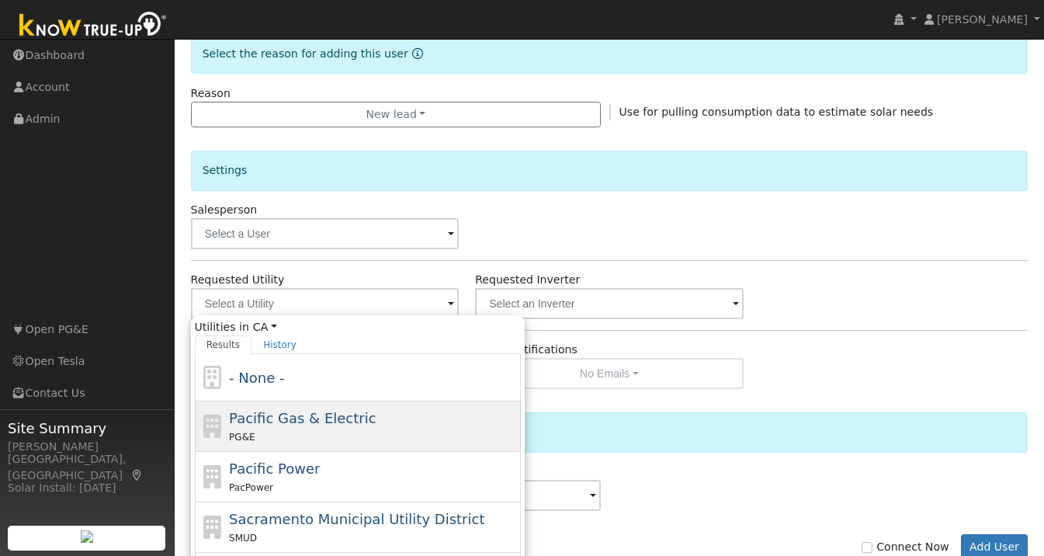
click at [307, 422] on span "Pacific Gas & Electric" at bounding box center [302, 418] width 147 height 16
type input "Pacific Gas & Electric"
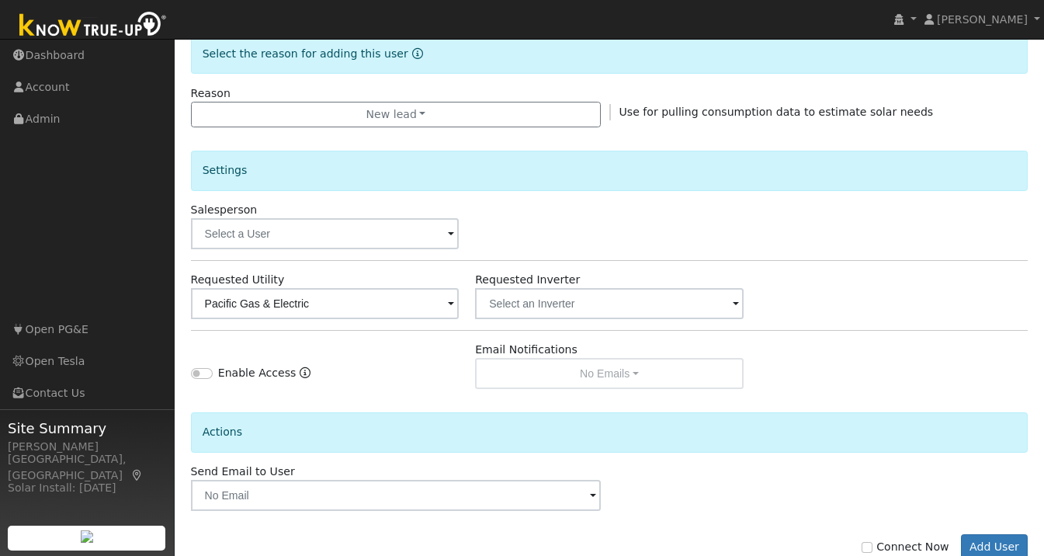
scroll to position [447, 0]
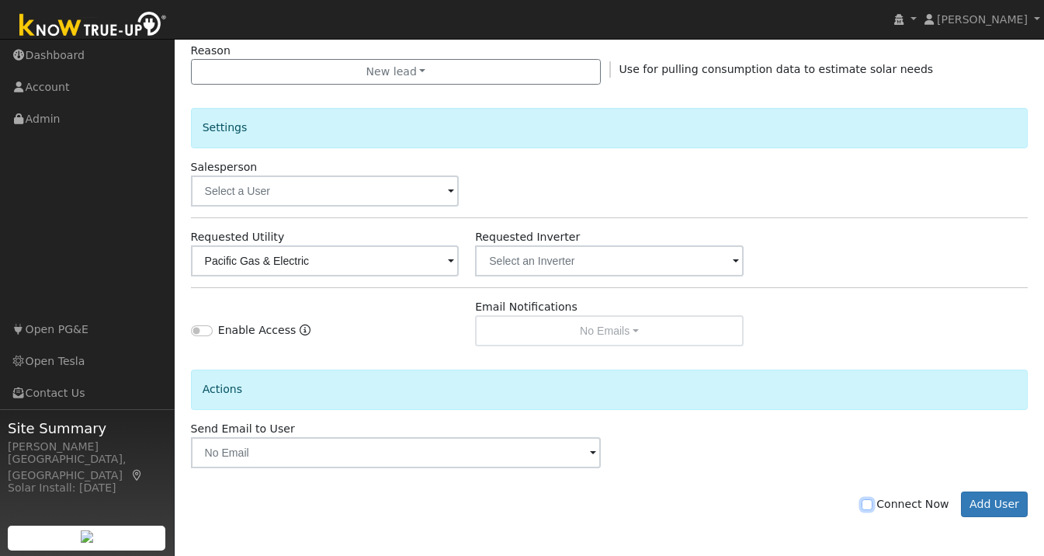
click at [872, 508] on input "Connect Now" at bounding box center [866, 504] width 11 height 11
checkbox input "true"
click at [983, 509] on button "Add User" at bounding box center [995, 504] width 68 height 26
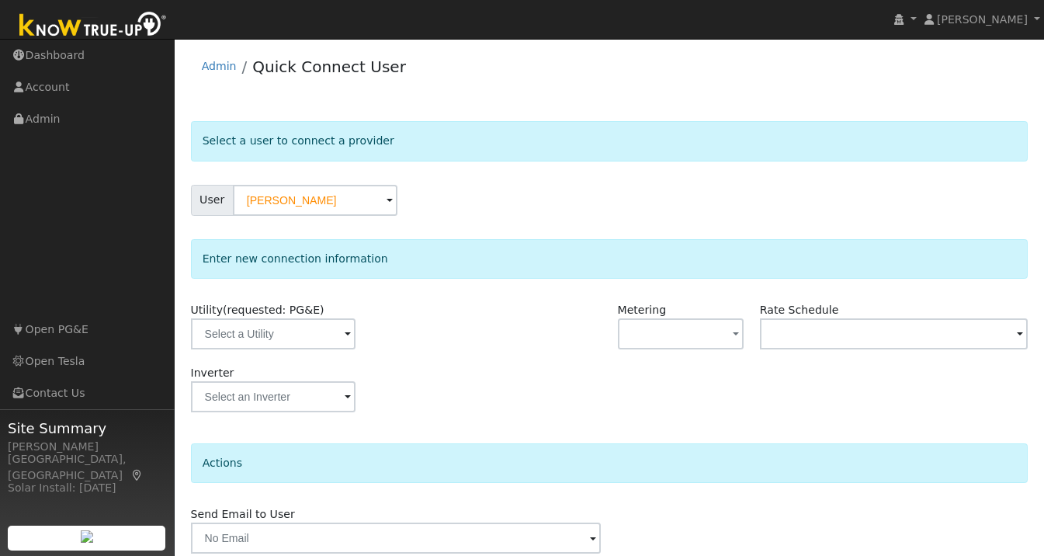
click at [345, 342] on span at bounding box center [348, 335] width 6 height 18
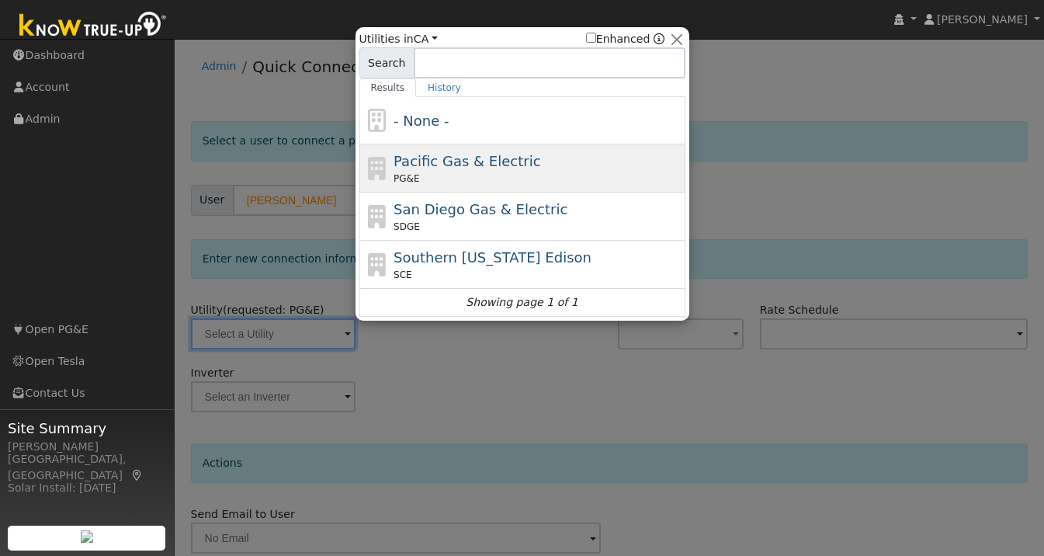
click at [517, 171] on div "Pacific Gas & Electric PG&E" at bounding box center [537, 168] width 288 height 35
type input "PG&E"
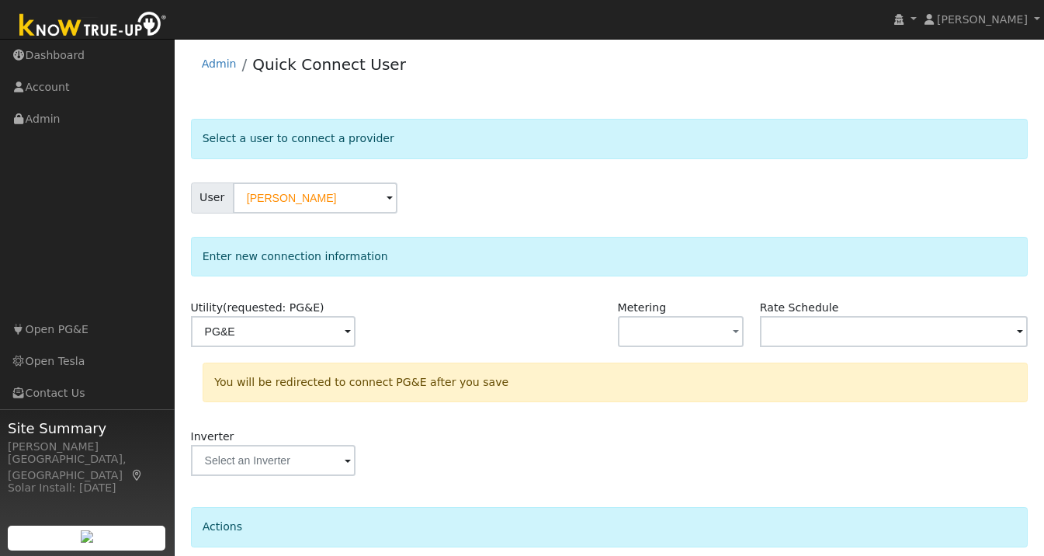
scroll to position [129, 0]
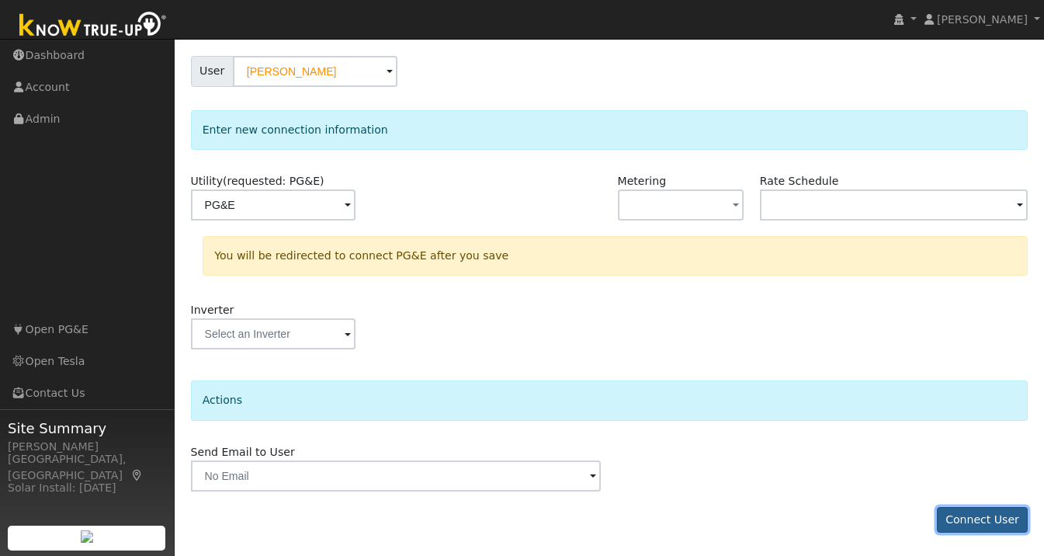
click at [979, 518] on button "Connect User" at bounding box center [983, 520] width 92 height 26
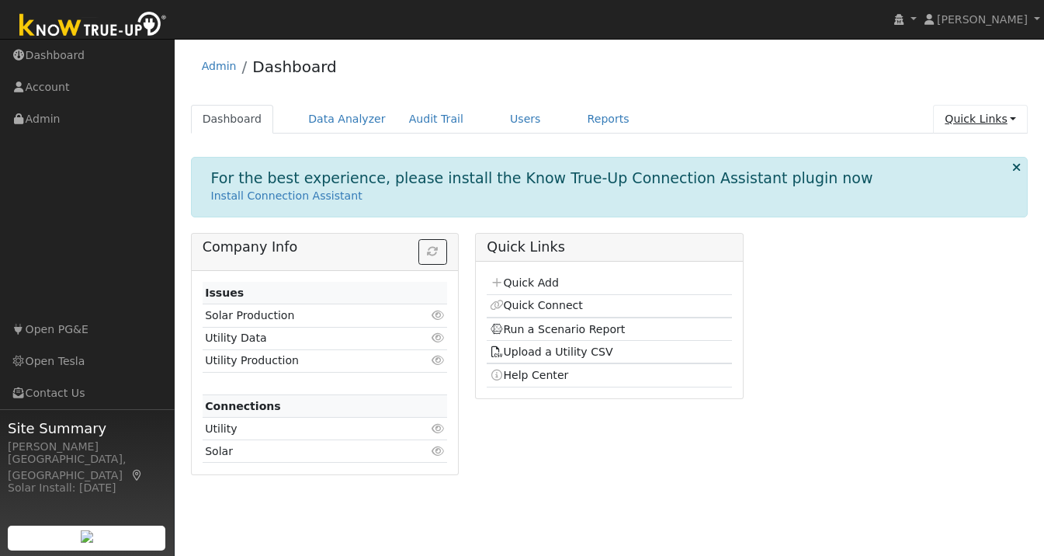
click at [1018, 122] on link "Quick Links" at bounding box center [980, 119] width 95 height 29
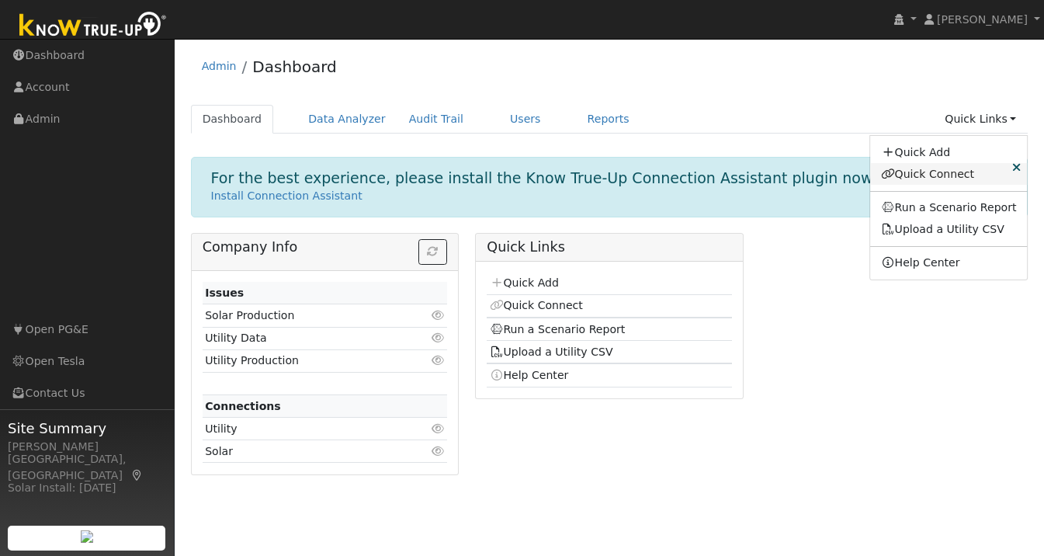
click at [919, 178] on link "Quick Connect" at bounding box center [949, 174] width 158 height 22
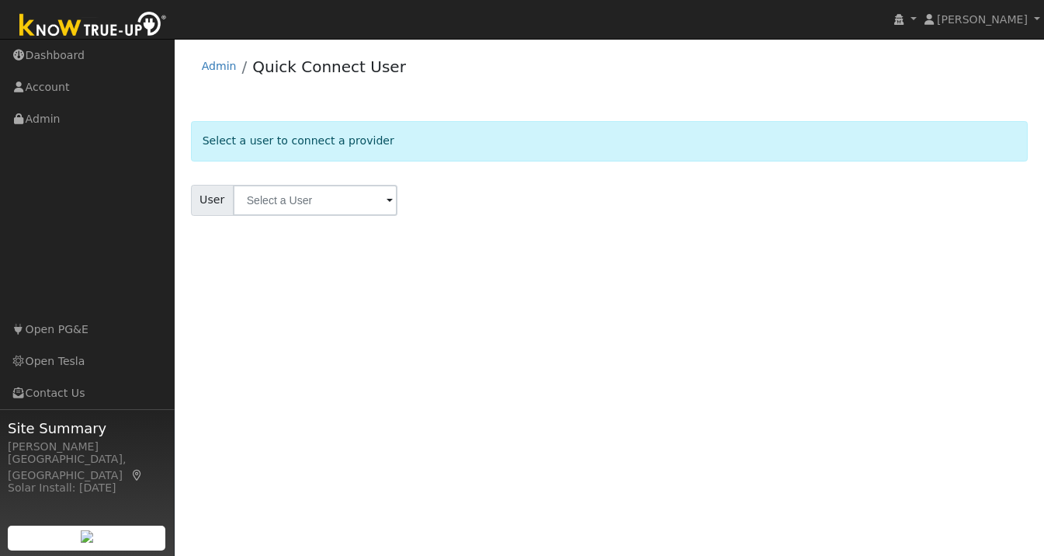
click at [121, 23] on img at bounding box center [93, 26] width 163 height 35
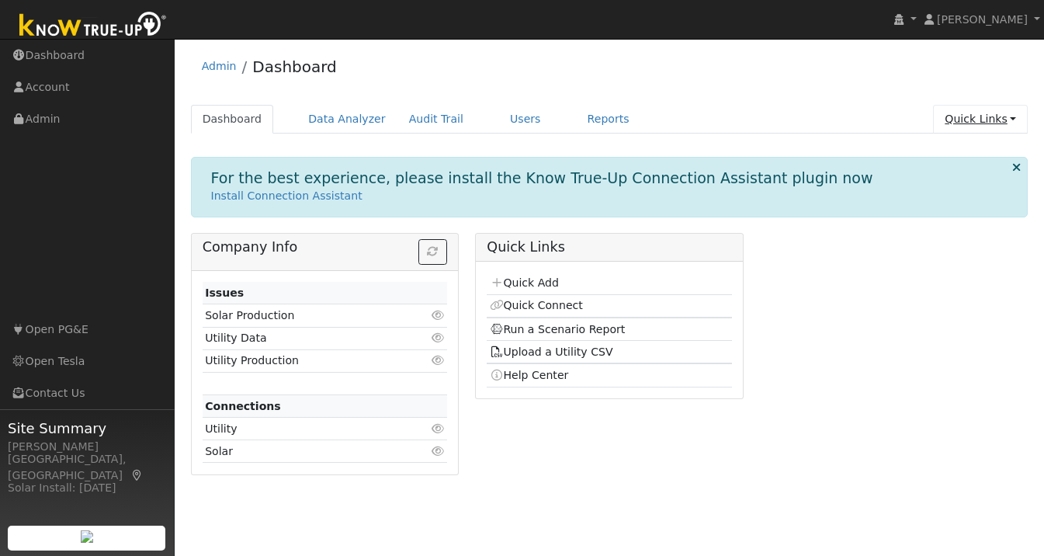
click at [1000, 122] on link "Quick Links" at bounding box center [980, 119] width 95 height 29
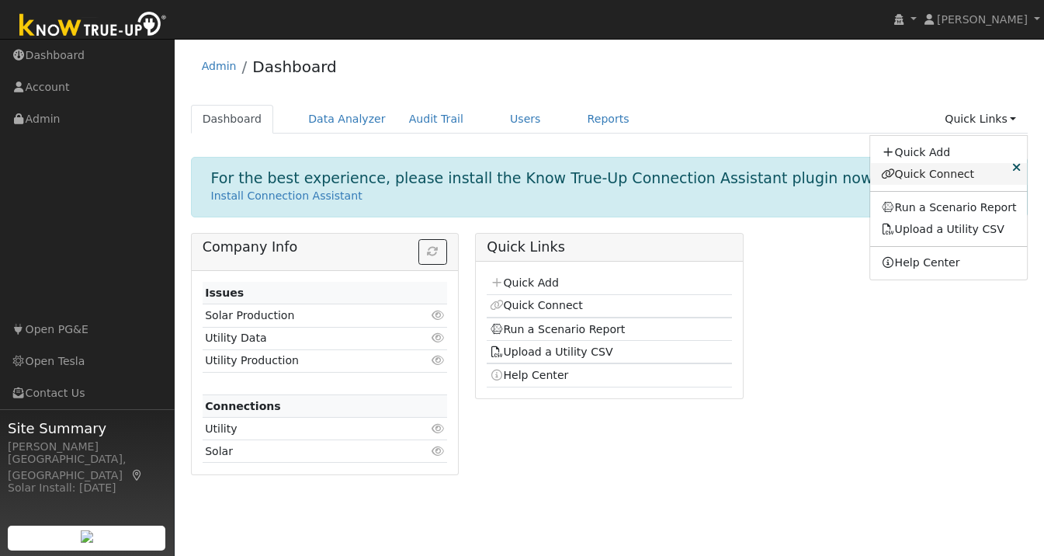
click at [928, 177] on link "Quick Connect" at bounding box center [949, 174] width 158 height 22
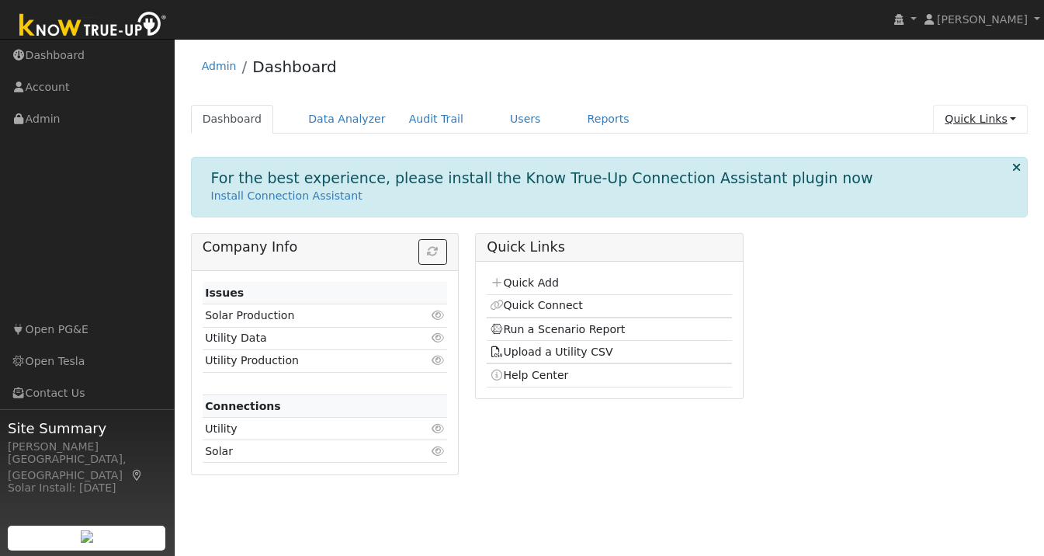
click at [1002, 120] on link "Quick Links" at bounding box center [980, 119] width 95 height 29
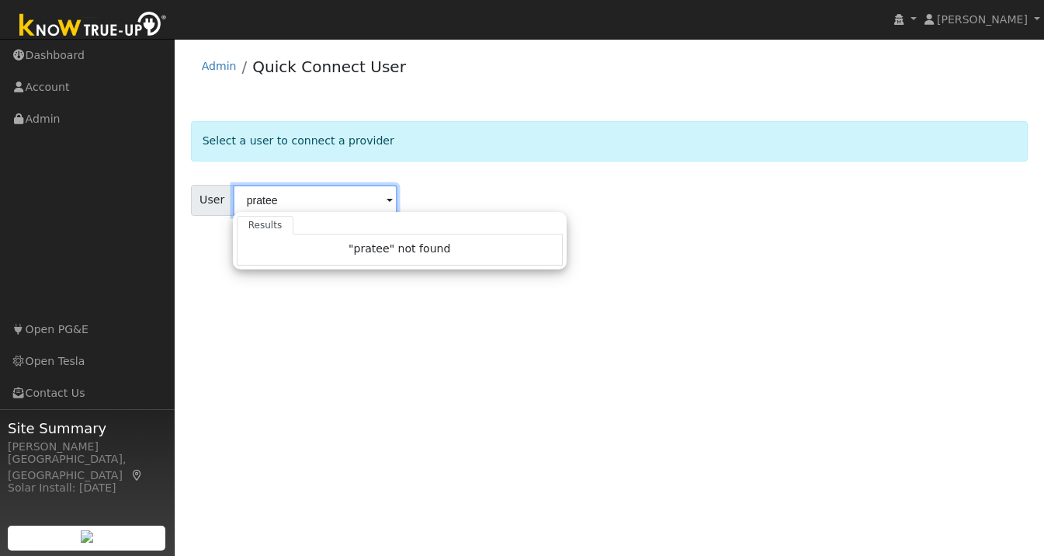
type input "pratee"
click at [116, 36] on img at bounding box center [93, 26] width 163 height 35
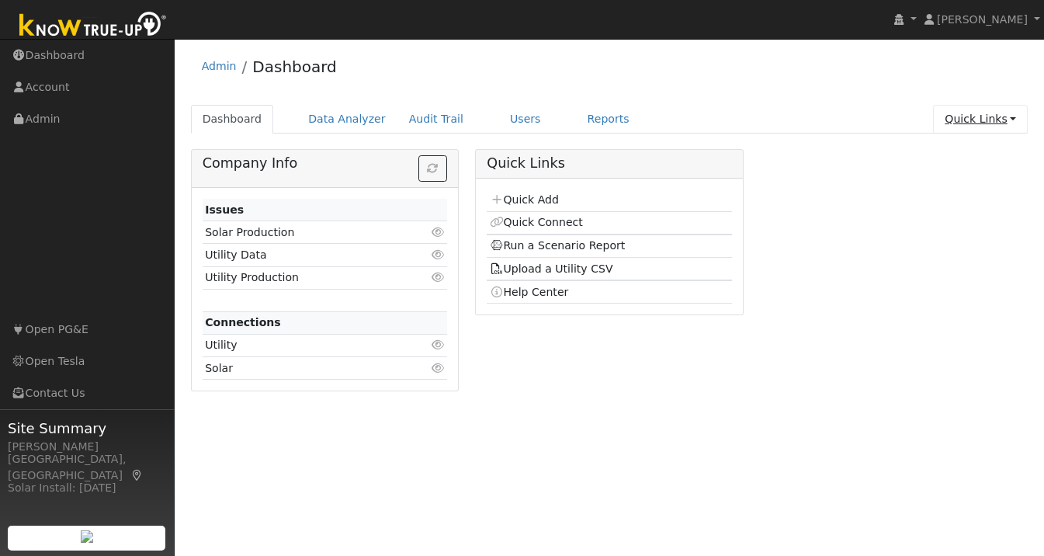
click at [1012, 116] on link "Quick Links" at bounding box center [980, 119] width 95 height 29
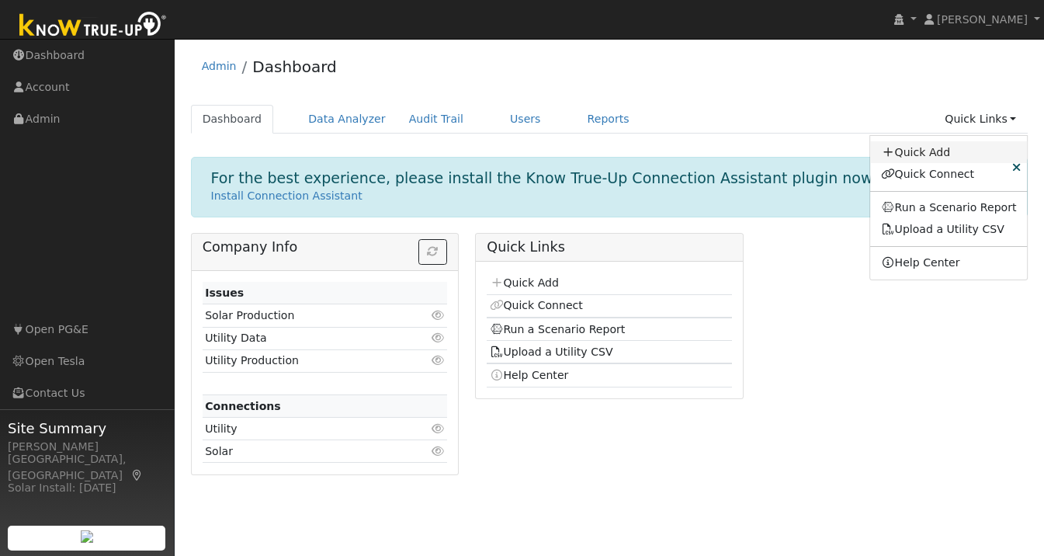
click at [941, 151] on link "Quick Add" at bounding box center [949, 152] width 158 height 22
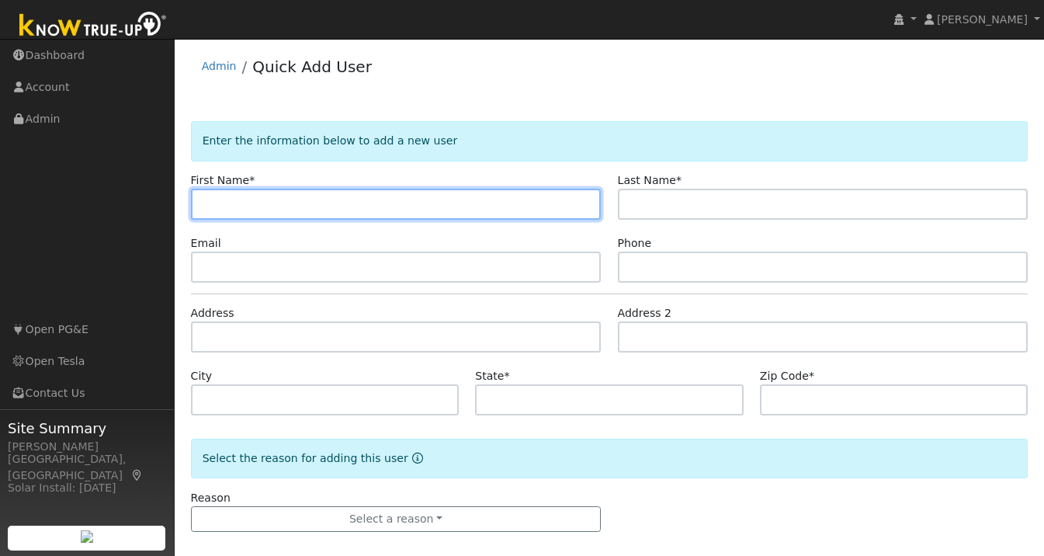
paste input "[PERSON_NAME]"
type input "[PERSON_NAME]"
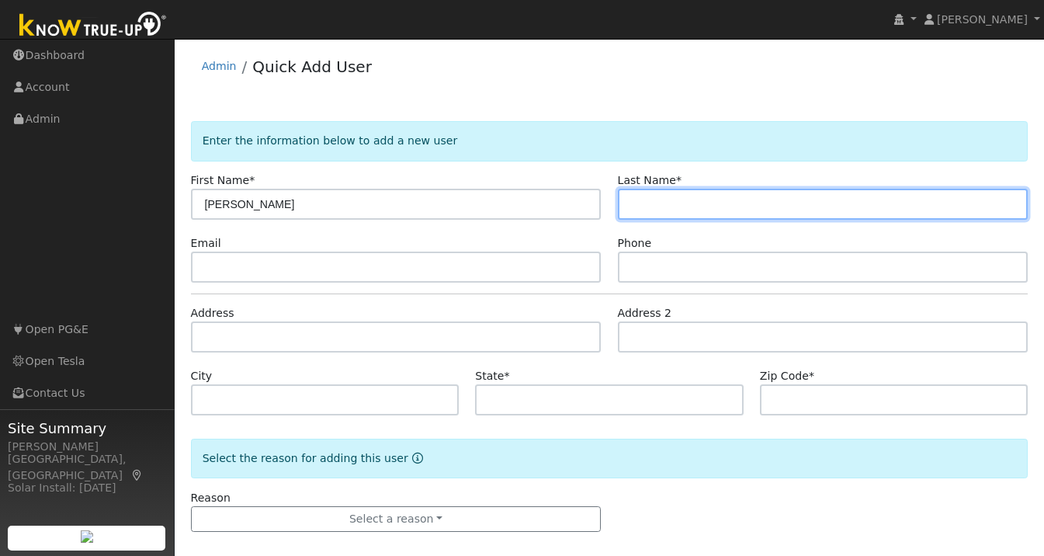
click at [685, 208] on input "text" at bounding box center [823, 204] width 411 height 31
paste input "[PERSON_NAME]"
type input "[PERSON_NAME]"
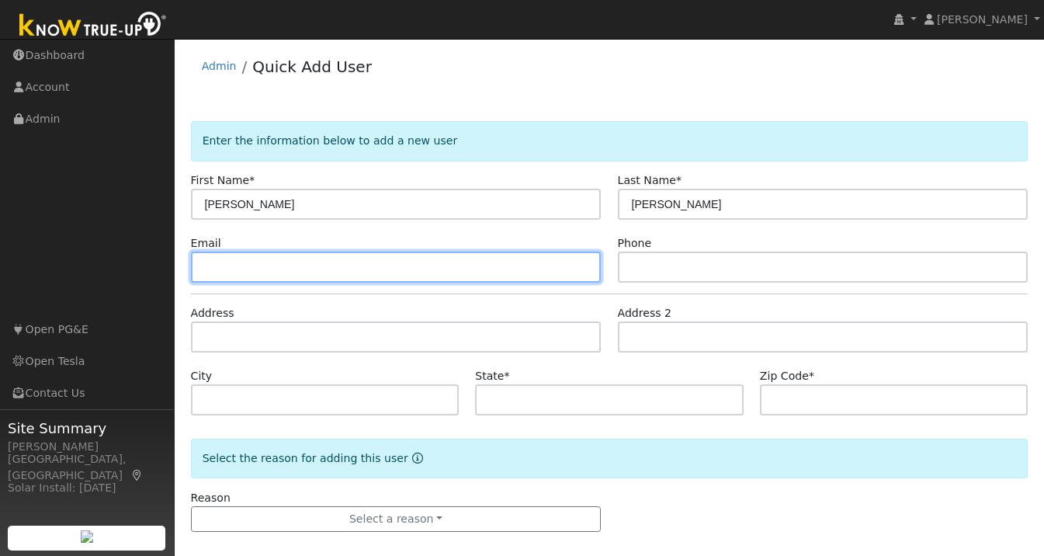
click at [401, 262] on input "text" at bounding box center [396, 266] width 411 height 31
paste input "[EMAIL_ADDRESS][DOMAIN_NAME]"
type input "[EMAIL_ADDRESS][DOMAIN_NAME]"
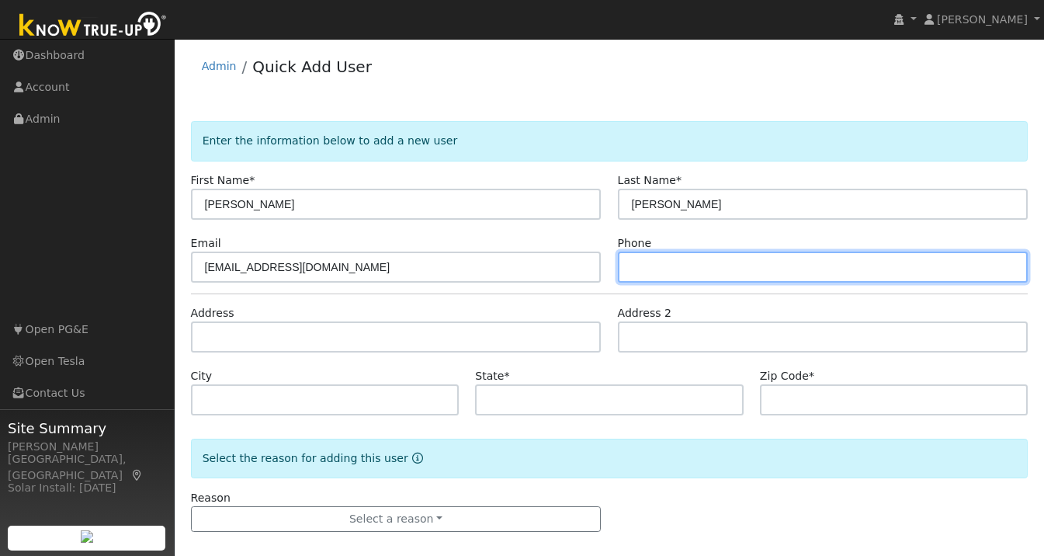
click at [685, 265] on input "text" at bounding box center [823, 266] width 411 height 31
paste input "(415) 687-0393"
type input "(415) 687-0393"
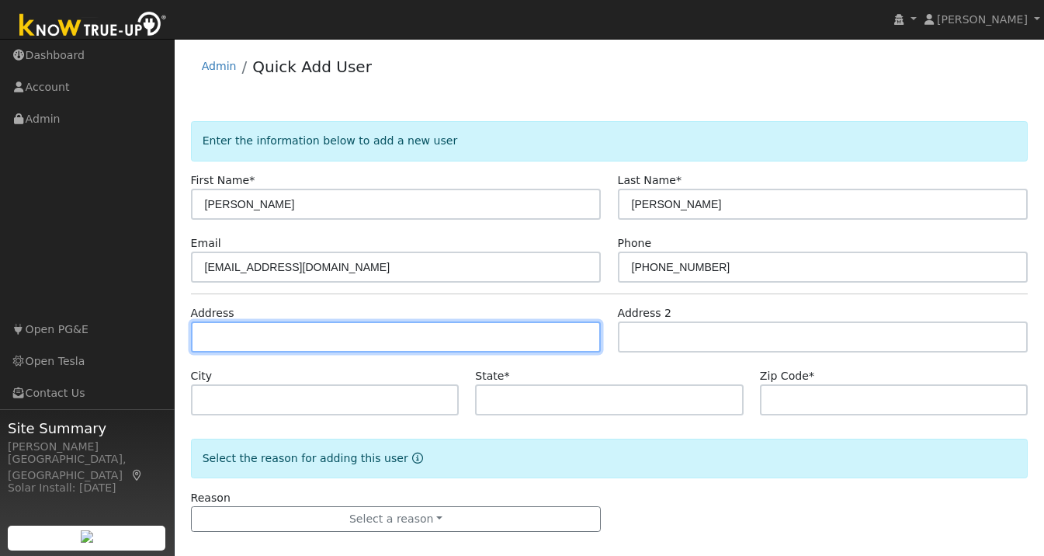
click at [335, 344] on input "text" at bounding box center [396, 336] width 411 height 31
paste input "4375 Fleming Ave. Oakland, CA 94619"
type input "4375 Fleming Avenue"
type input "Oakland"
type input "CA"
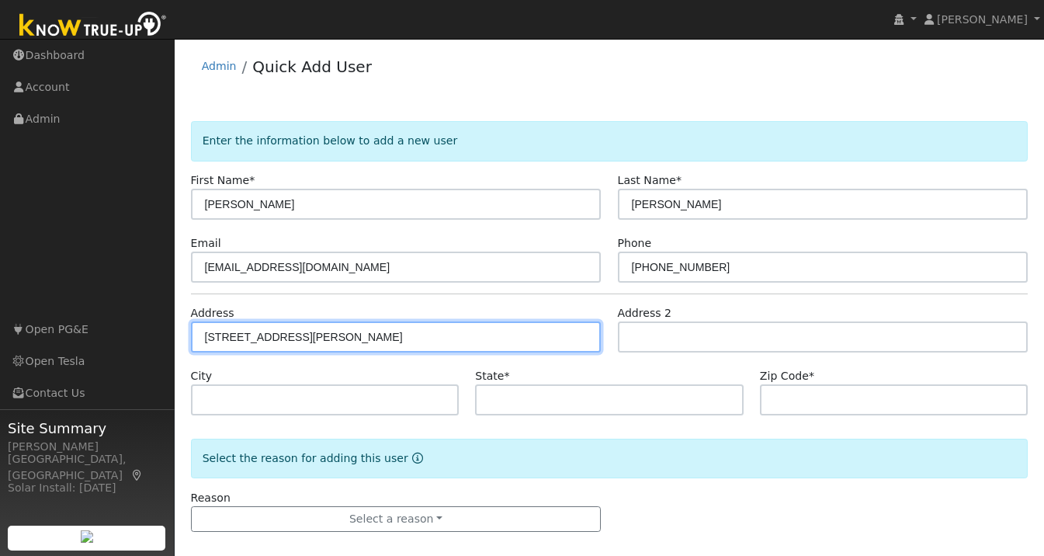
type input "94619"
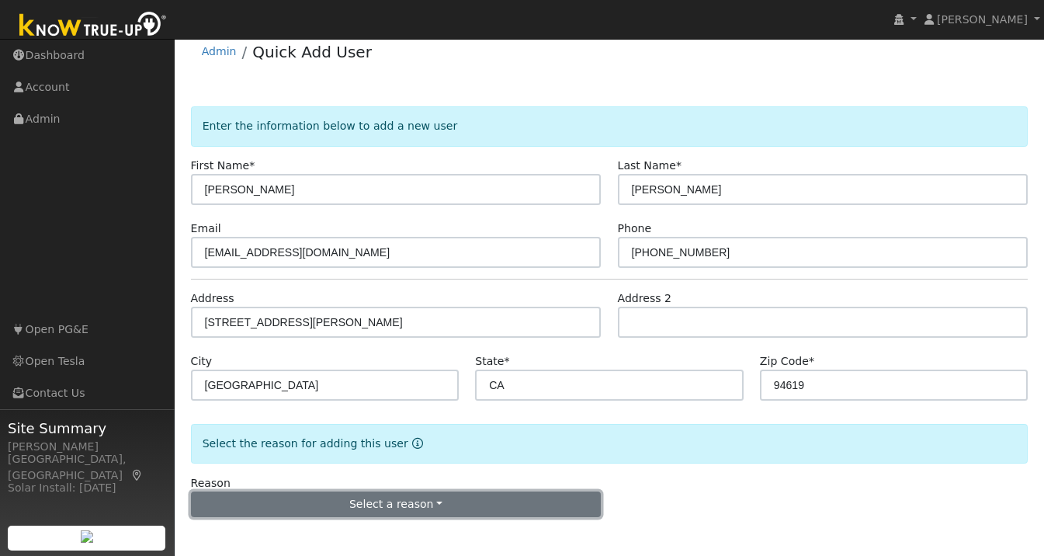
click at [390, 506] on button "Select a reason" at bounding box center [396, 504] width 411 height 26
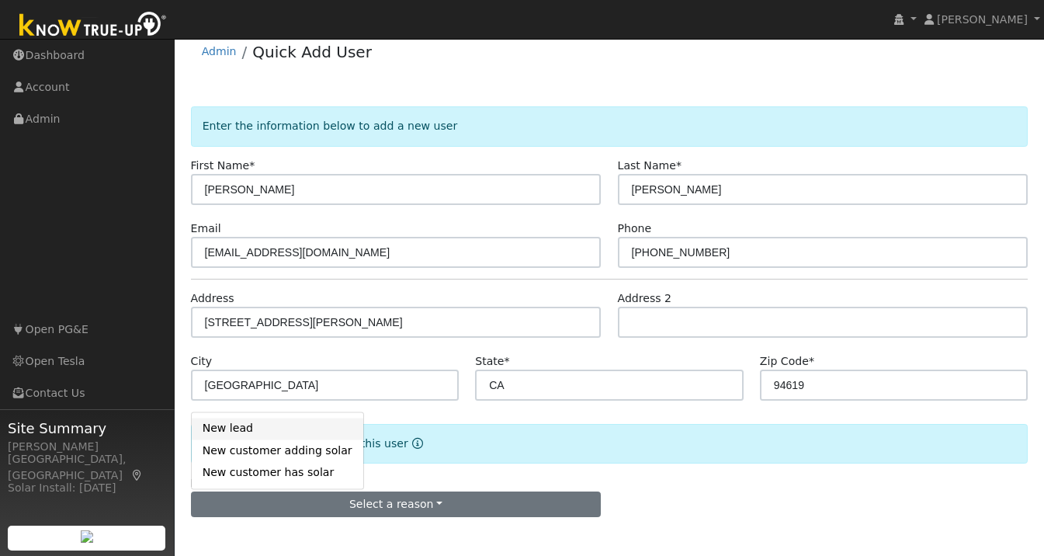
click at [265, 426] on link "New lead" at bounding box center [278, 429] width 172 height 22
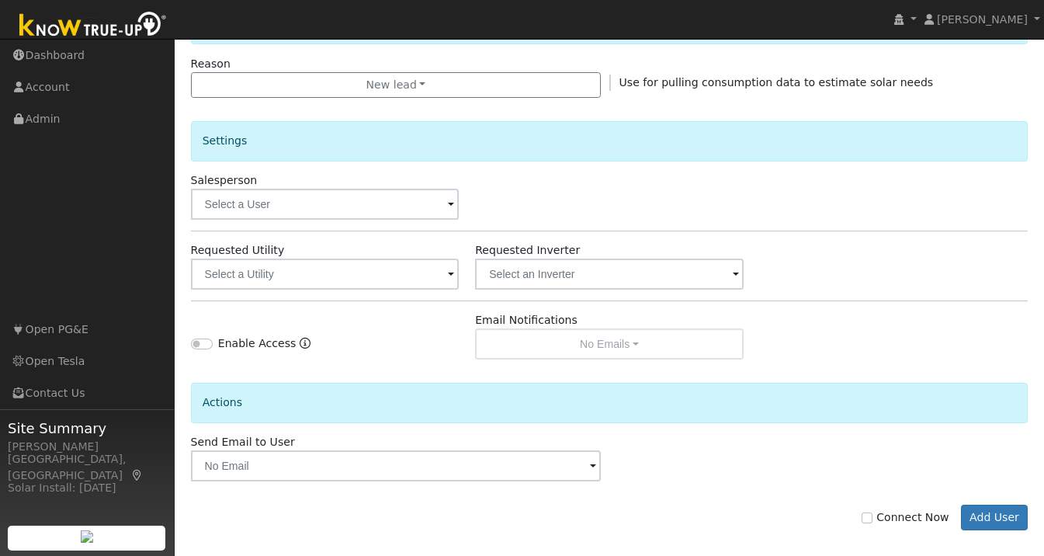
scroll to position [447, 0]
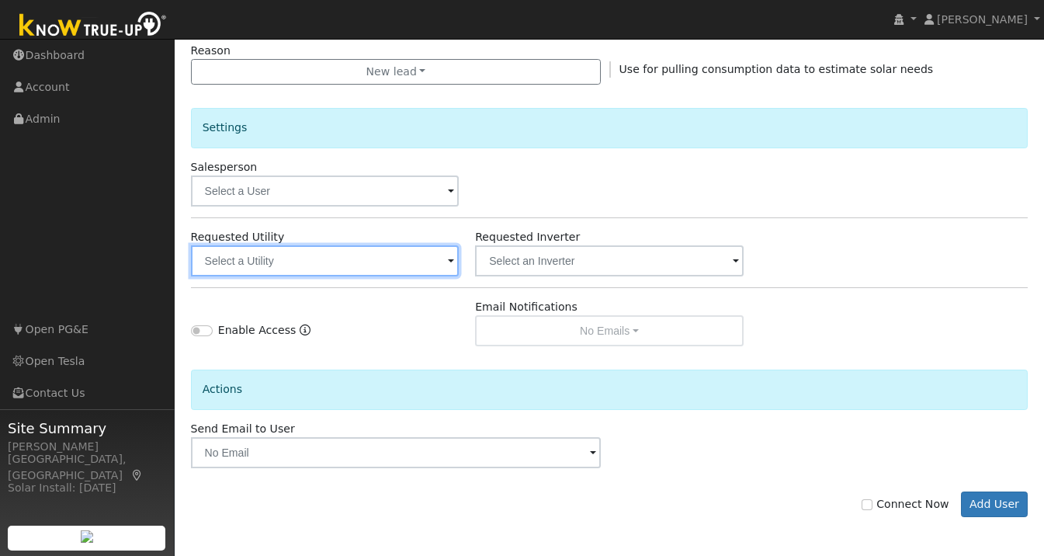
click at [447, 256] on input "text" at bounding box center [325, 260] width 269 height 31
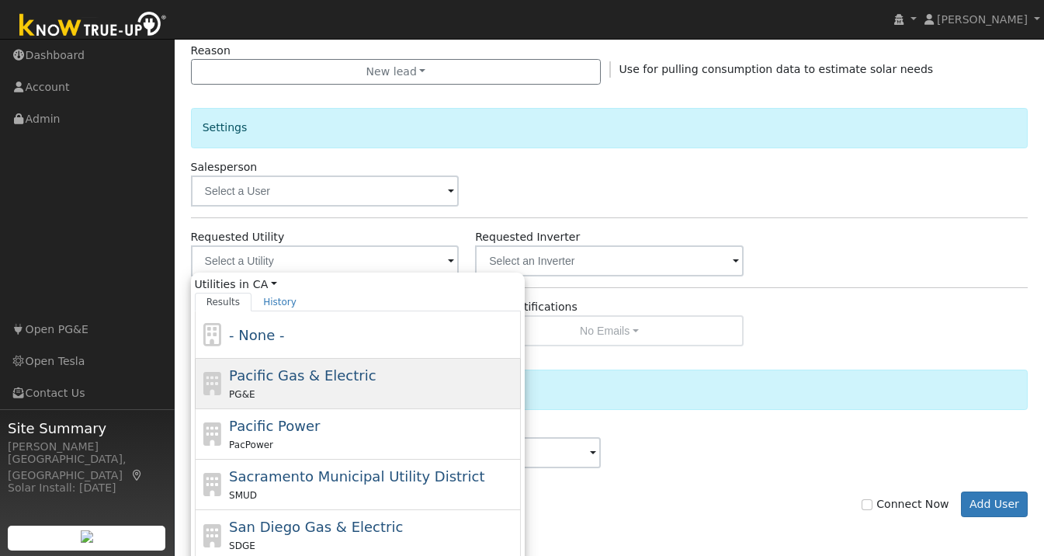
click at [346, 371] on span "Pacific Gas & Electric" at bounding box center [302, 375] width 147 height 16
type input "Pacific Gas & Electric"
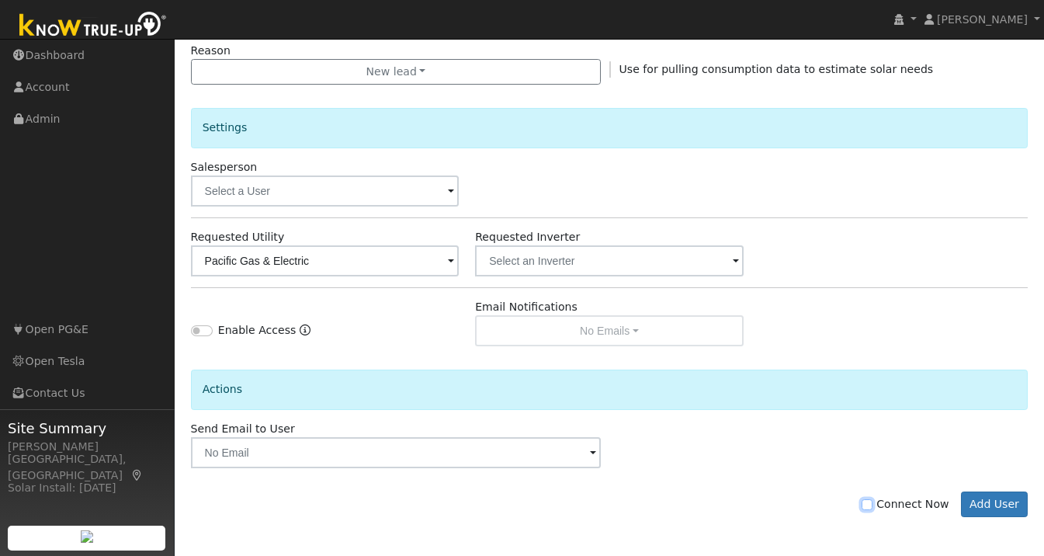
click at [872, 504] on input "Connect Now" at bounding box center [866, 504] width 11 height 11
checkbox input "true"
click at [965, 504] on button "Add User" at bounding box center [995, 504] width 68 height 26
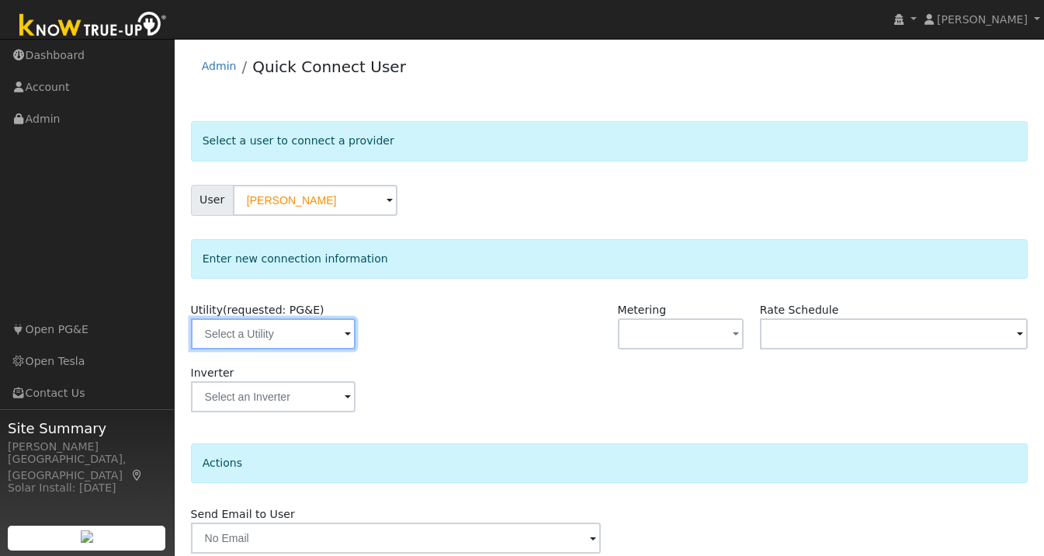
click at [333, 335] on input "text" at bounding box center [273, 333] width 165 height 31
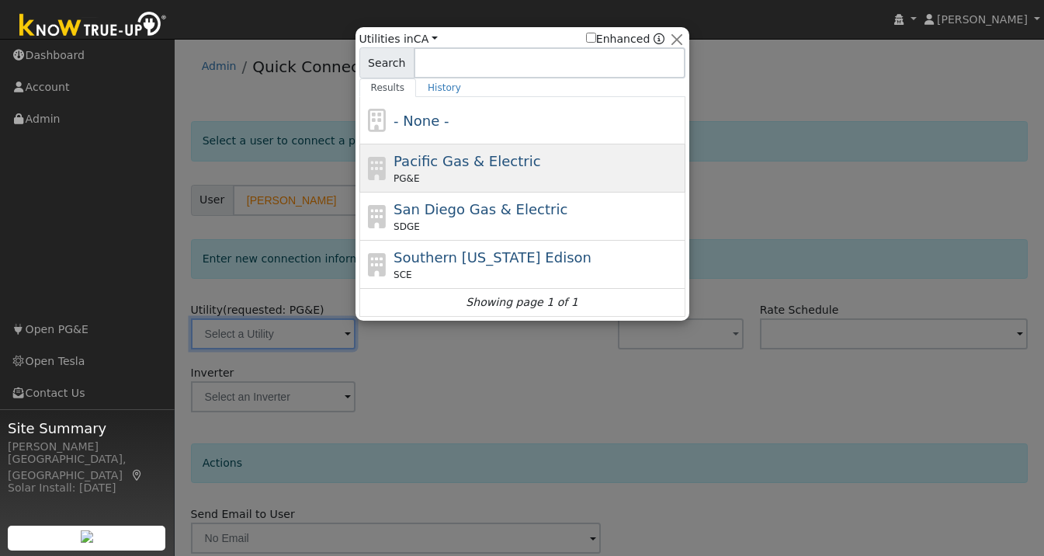
click at [473, 165] on span "Pacific Gas & Electric" at bounding box center [466, 161] width 147 height 16
type input "PG&E"
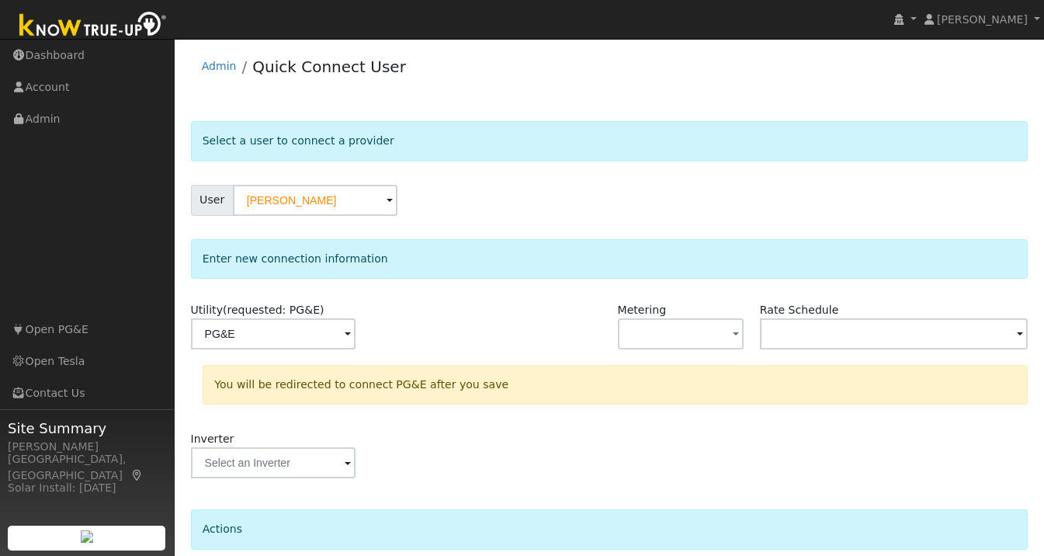
scroll to position [129, 0]
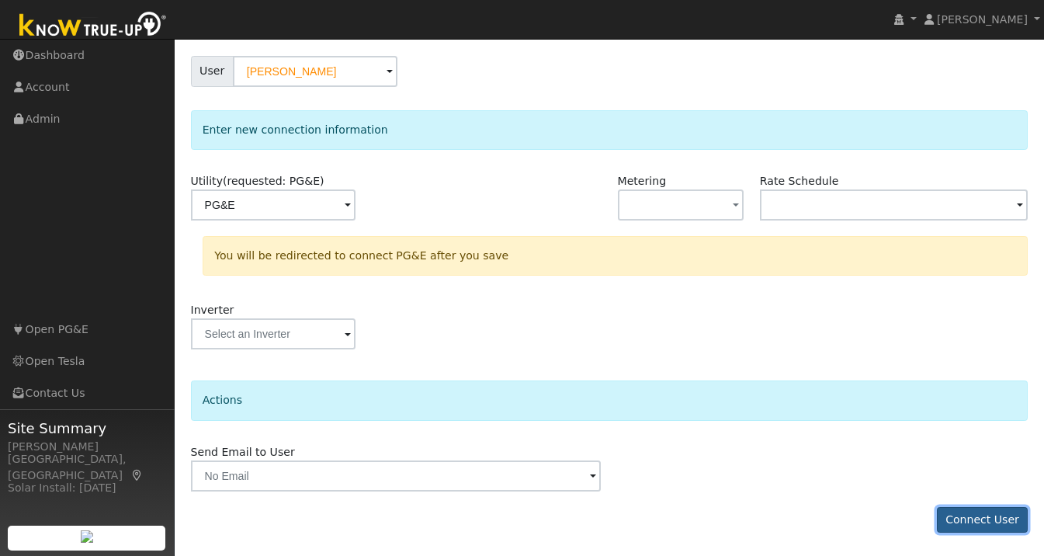
click at [999, 525] on button "Connect User" at bounding box center [983, 520] width 92 height 26
